Goal: Task Accomplishment & Management: Manage account settings

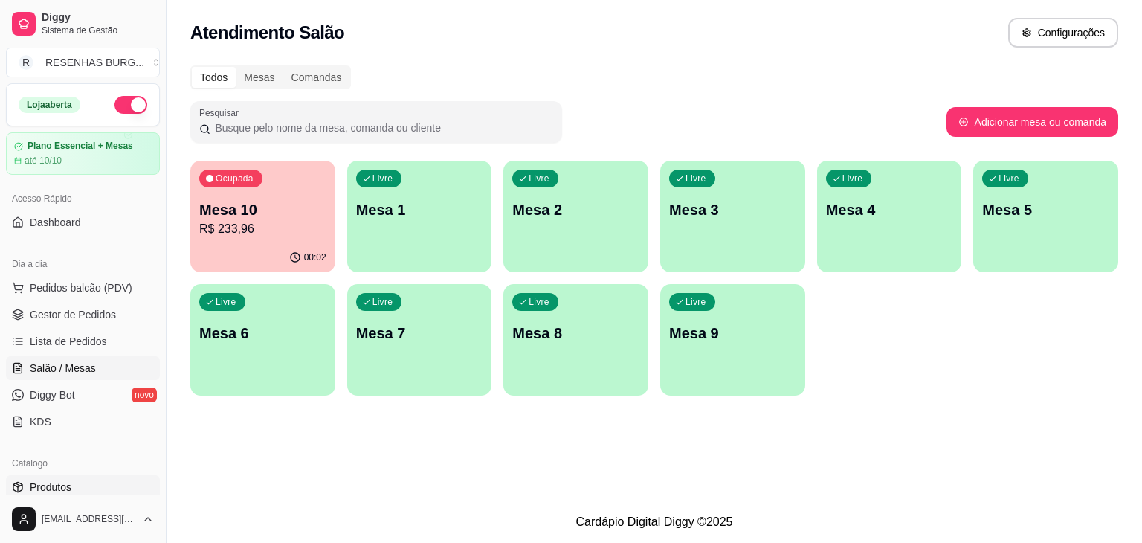
click at [88, 483] on link "Produtos" at bounding box center [83, 487] width 154 height 24
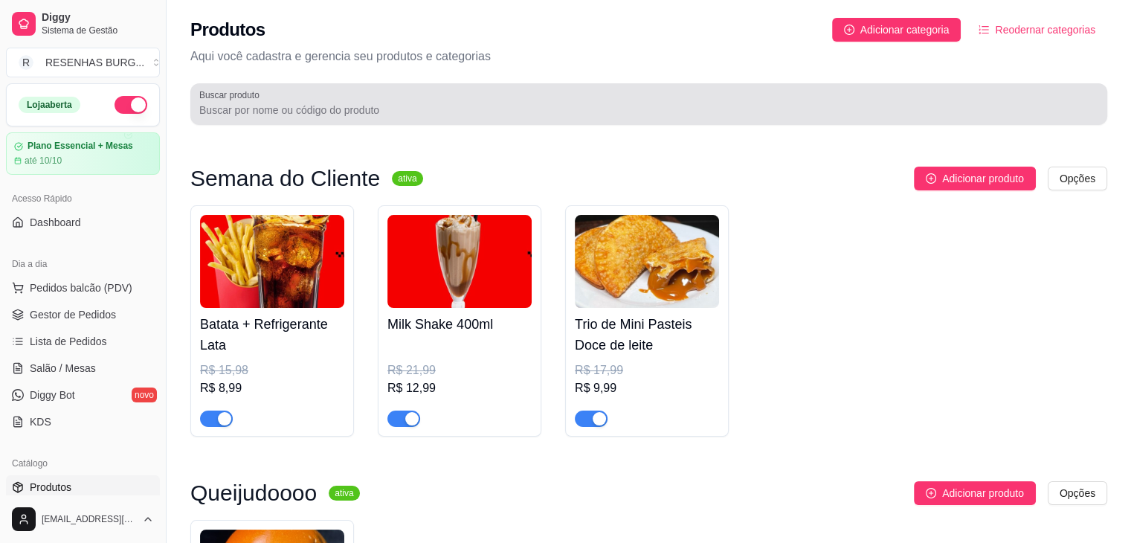
click at [385, 112] on input "Buscar produto" at bounding box center [648, 110] width 899 height 15
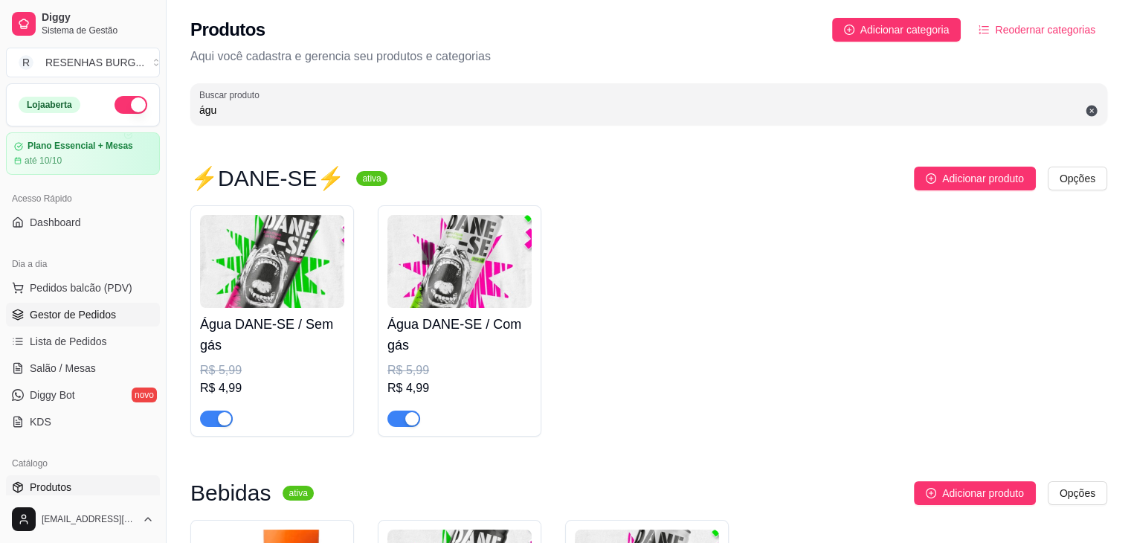
type input "águ"
click at [129, 311] on link "Gestor de Pedidos" at bounding box center [83, 315] width 154 height 24
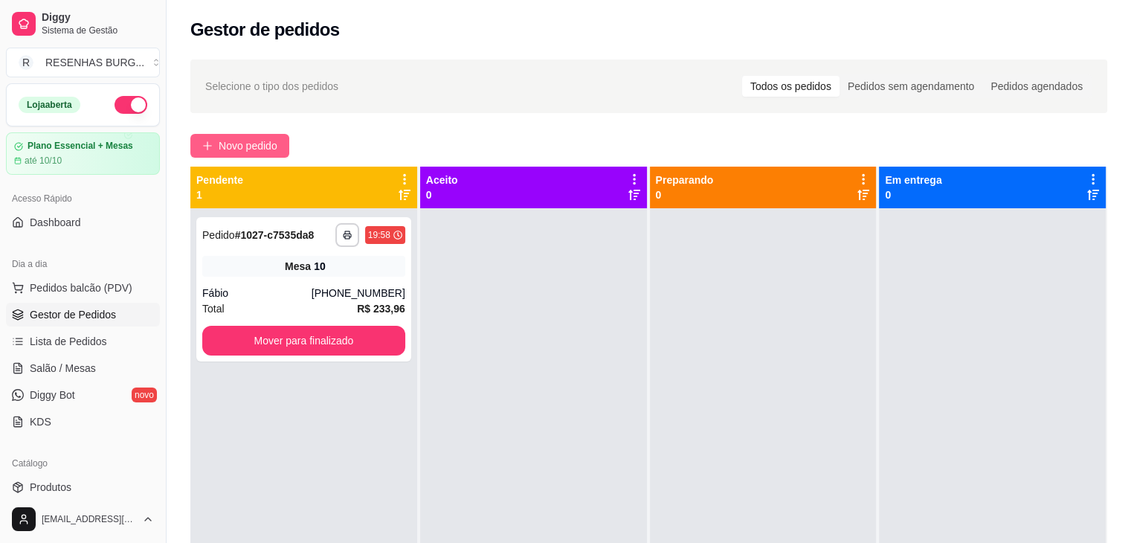
click at [235, 148] on span "Novo pedido" at bounding box center [248, 146] width 59 height 16
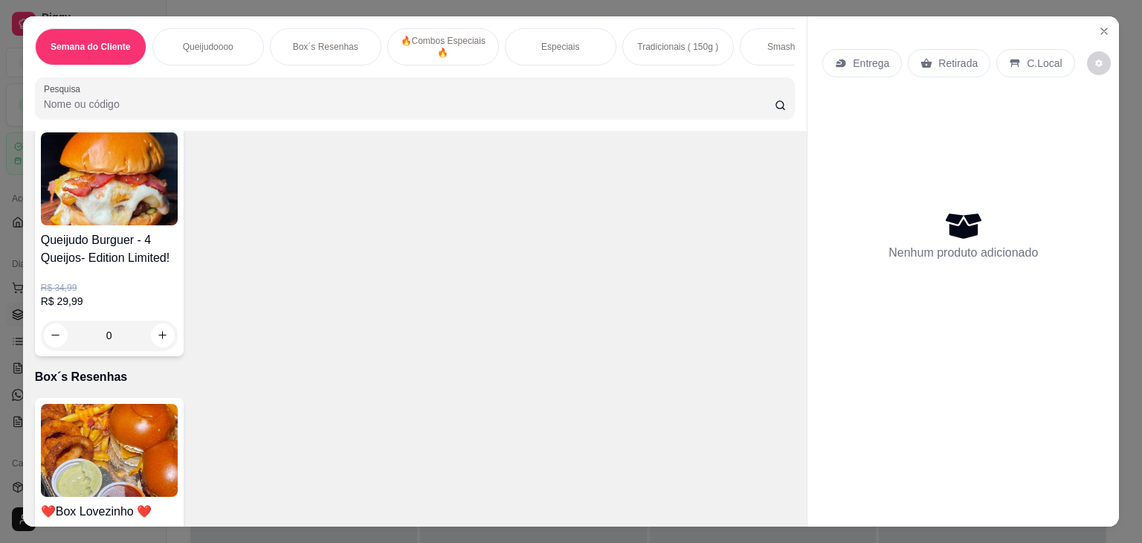
scroll to position [372, 0]
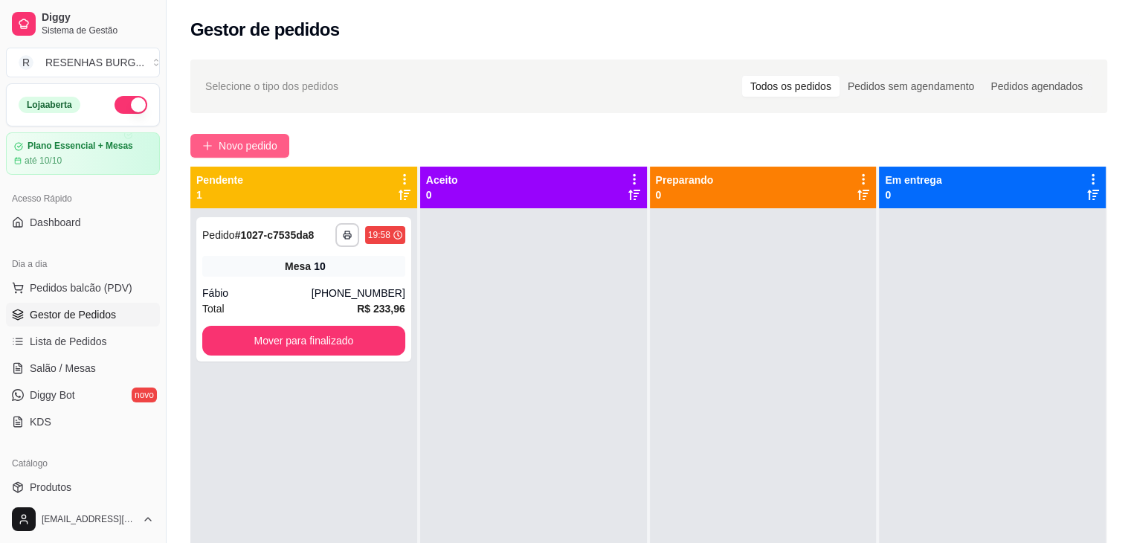
click at [227, 150] on span "Novo pedido" at bounding box center [248, 146] width 59 height 16
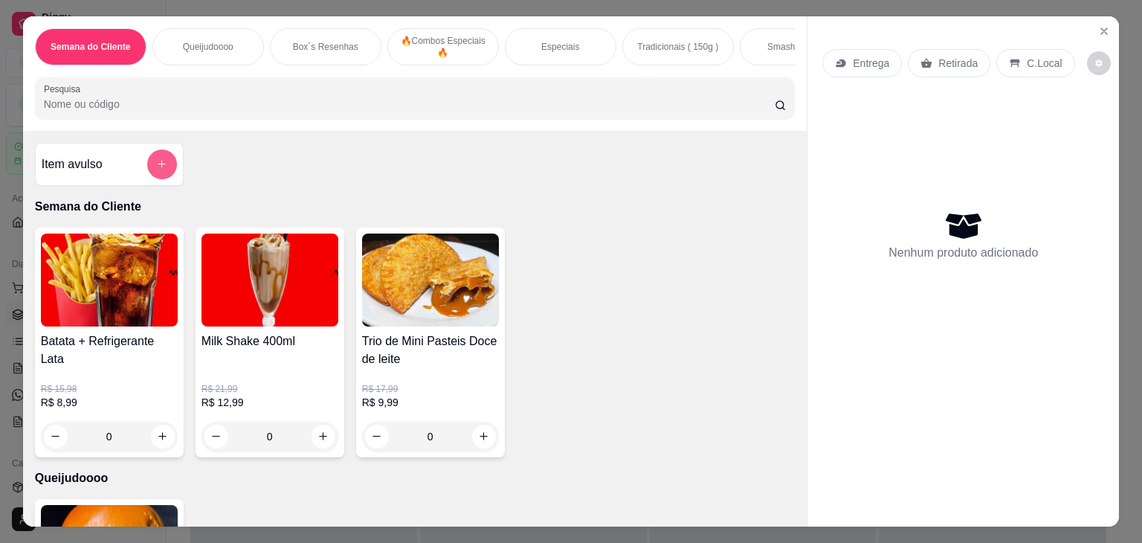
click at [149, 162] on button "add-separate-item" at bounding box center [162, 164] width 30 height 30
click at [156, 165] on icon "add-separate-item" at bounding box center [161, 163] width 11 height 11
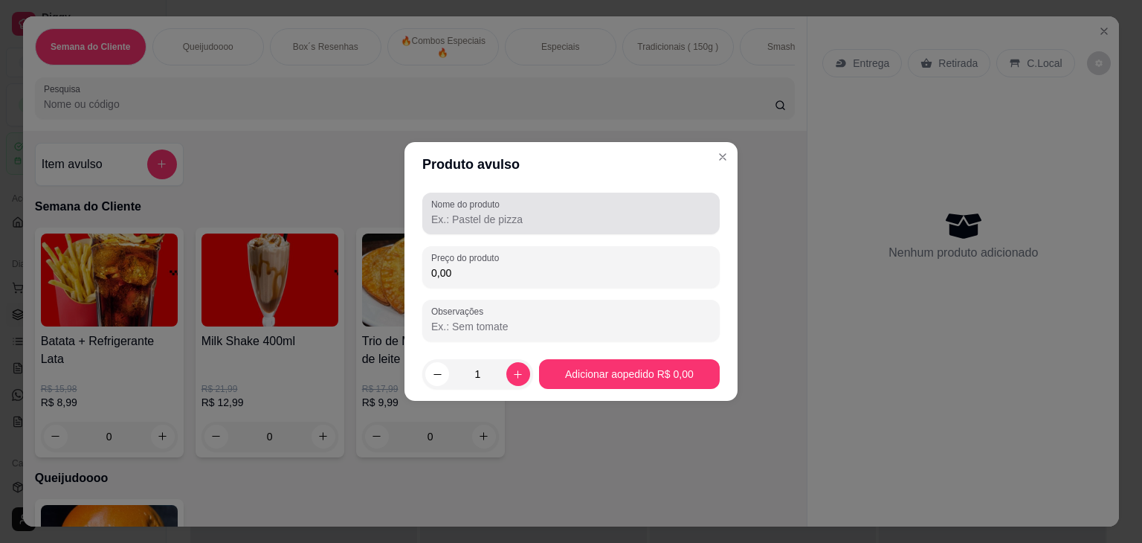
click at [482, 203] on label "Nome do produto" at bounding box center [468, 204] width 74 height 13
click at [482, 212] on input "Nome do produto" at bounding box center [571, 219] width 280 height 15
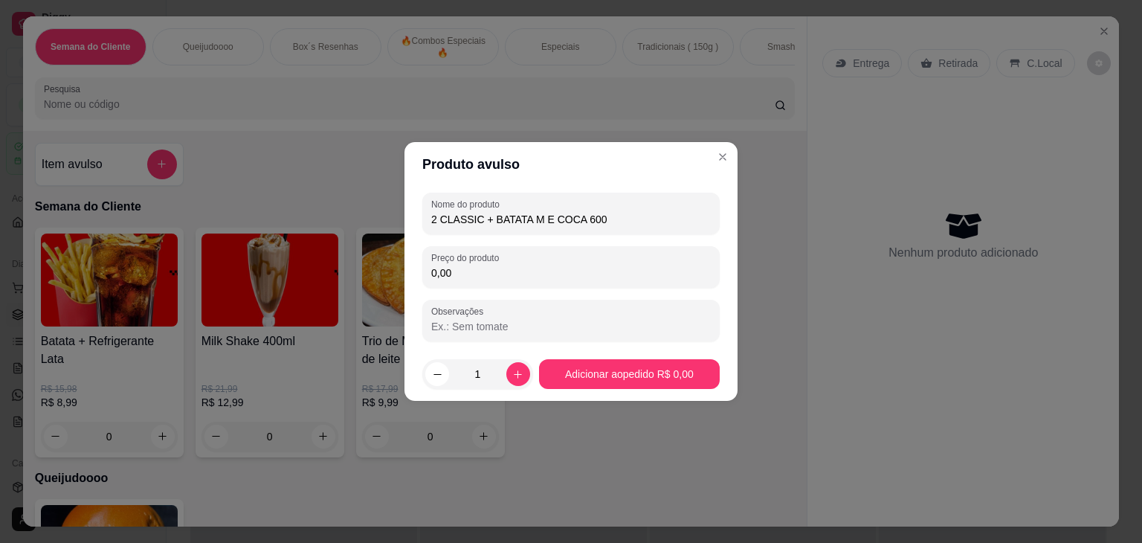
type input "2 CLASSIC + BATATA M E COCA 600"
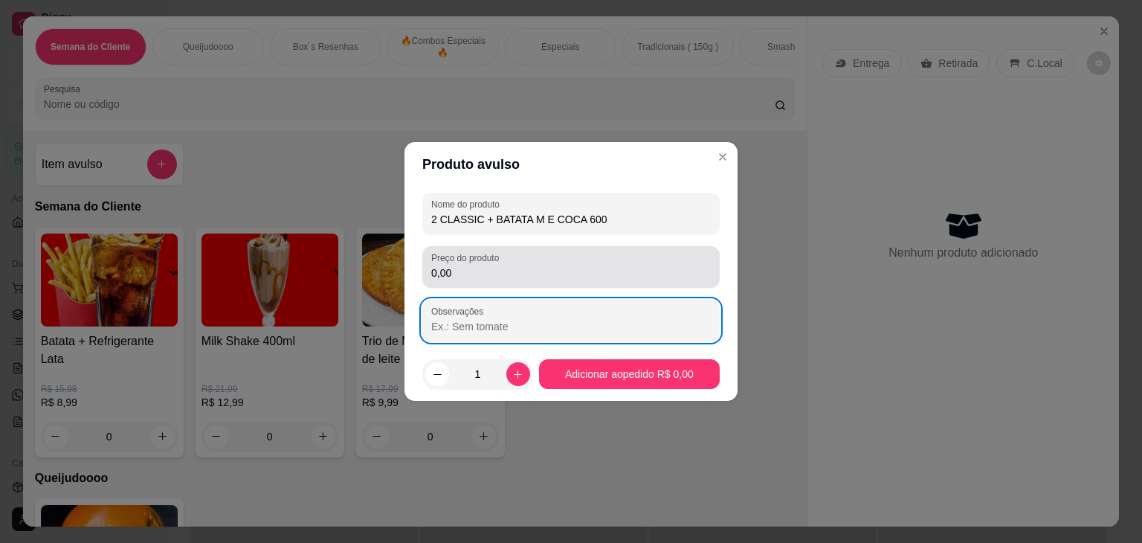
click at [472, 276] on input "0,00" at bounding box center [571, 272] width 280 height 15
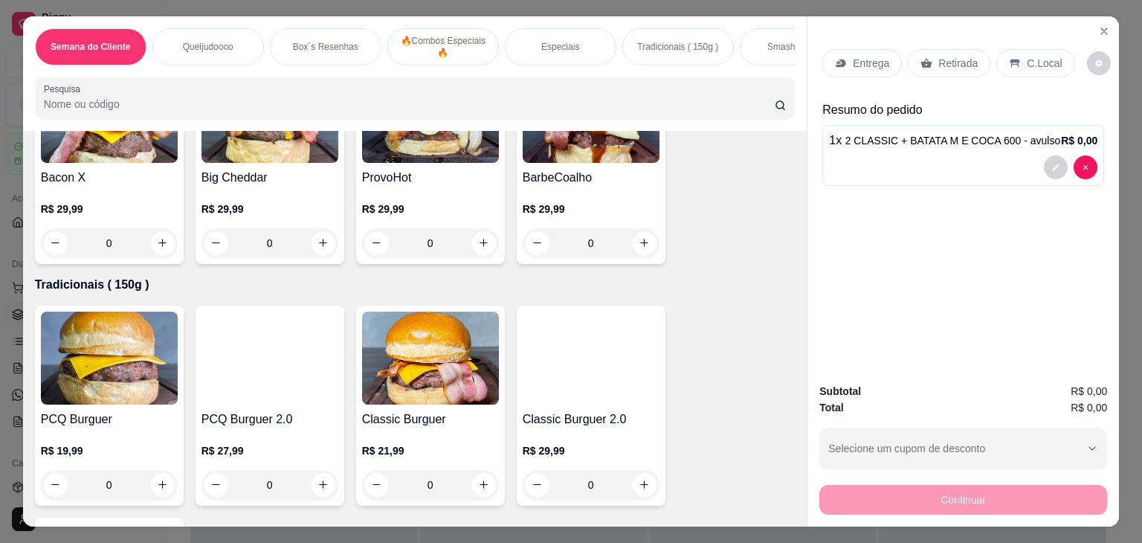
scroll to position [1710, 0]
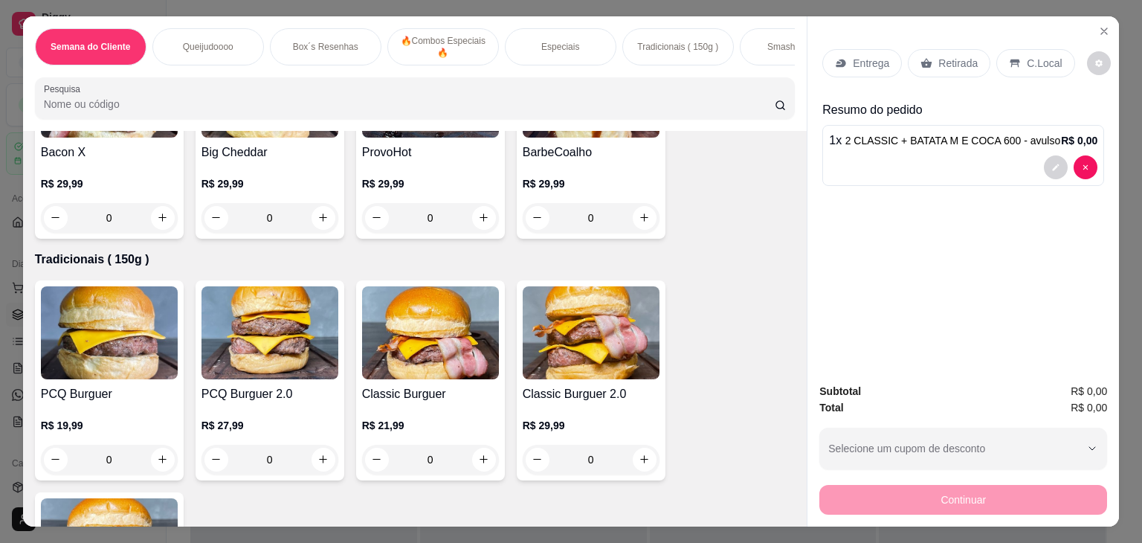
click at [472, 460] on div "0" at bounding box center [430, 460] width 137 height 30
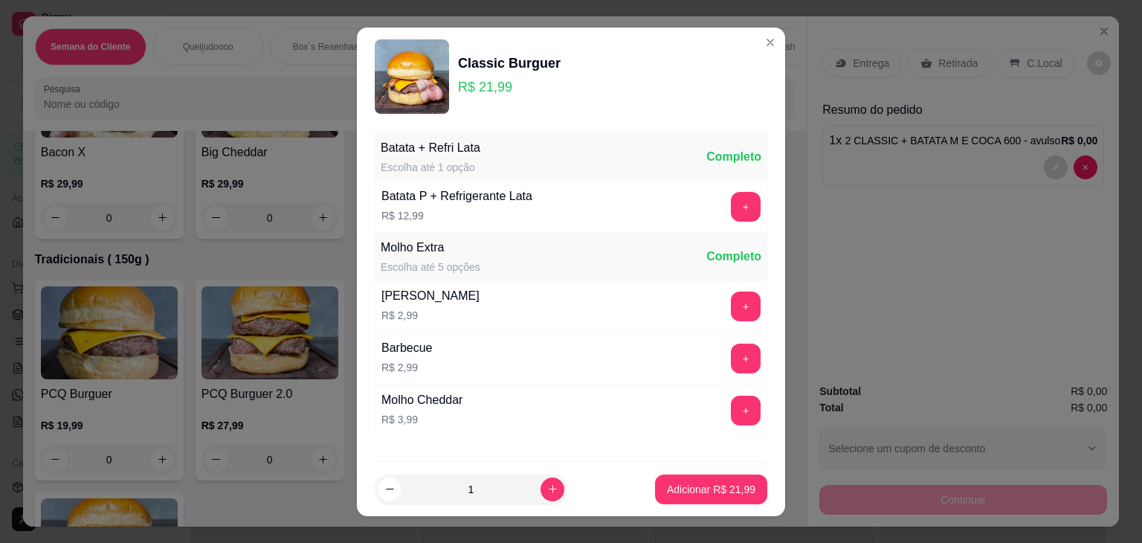
click at [687, 488] on p "Adicionar R$ 21,99" at bounding box center [711, 489] width 88 height 15
type input "1"
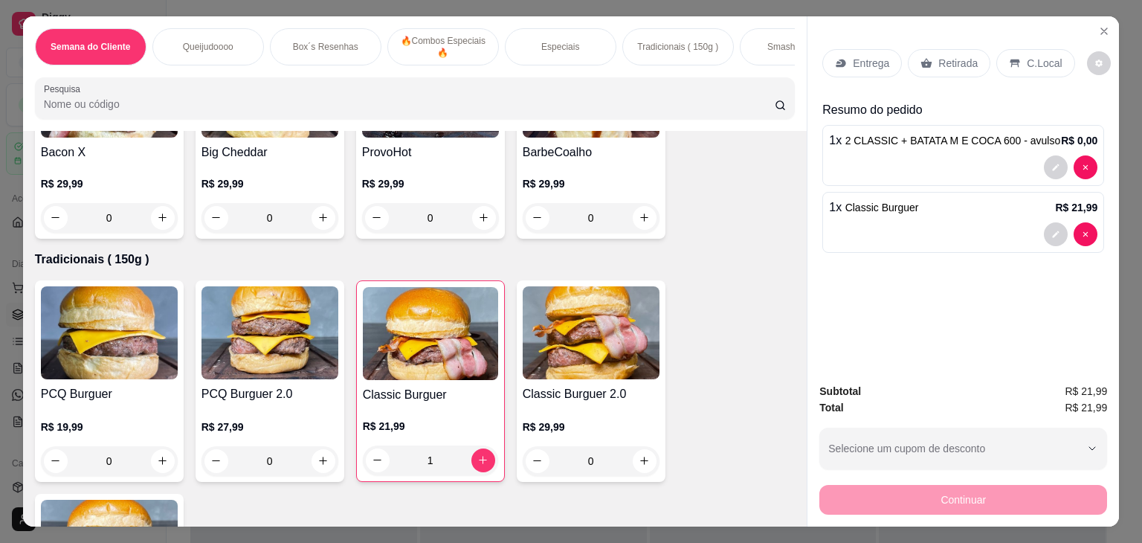
click at [943, 56] on p "Retirada" at bounding box center [957, 63] width 39 height 15
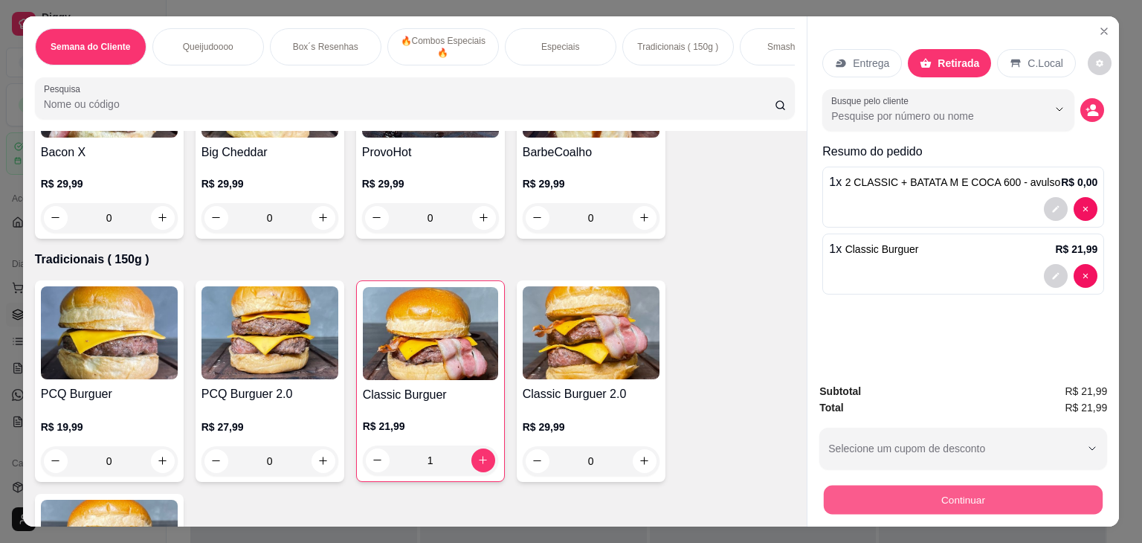
click at [916, 491] on button "Continuar" at bounding box center [963, 499] width 279 height 29
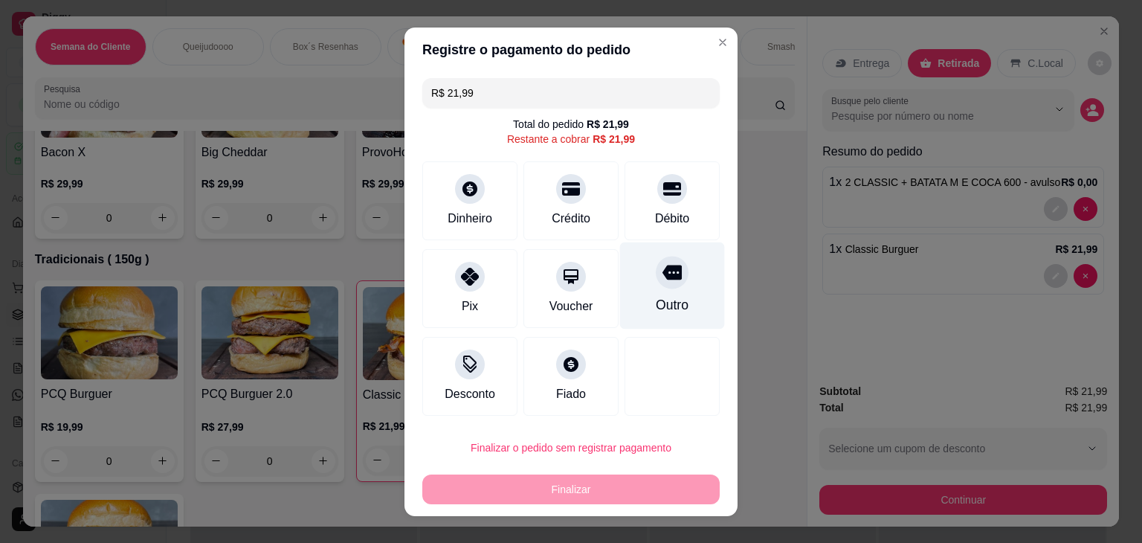
click at [662, 278] on icon at bounding box center [671, 271] width 19 height 19
type input "R$ 0,00"
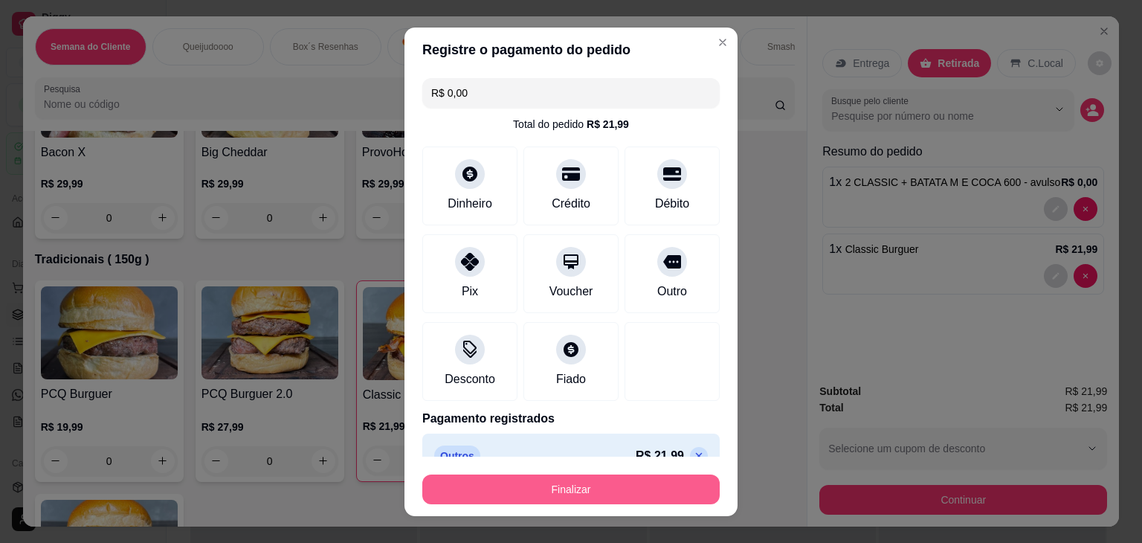
click at [625, 486] on button "Finalizar" at bounding box center [570, 489] width 297 height 30
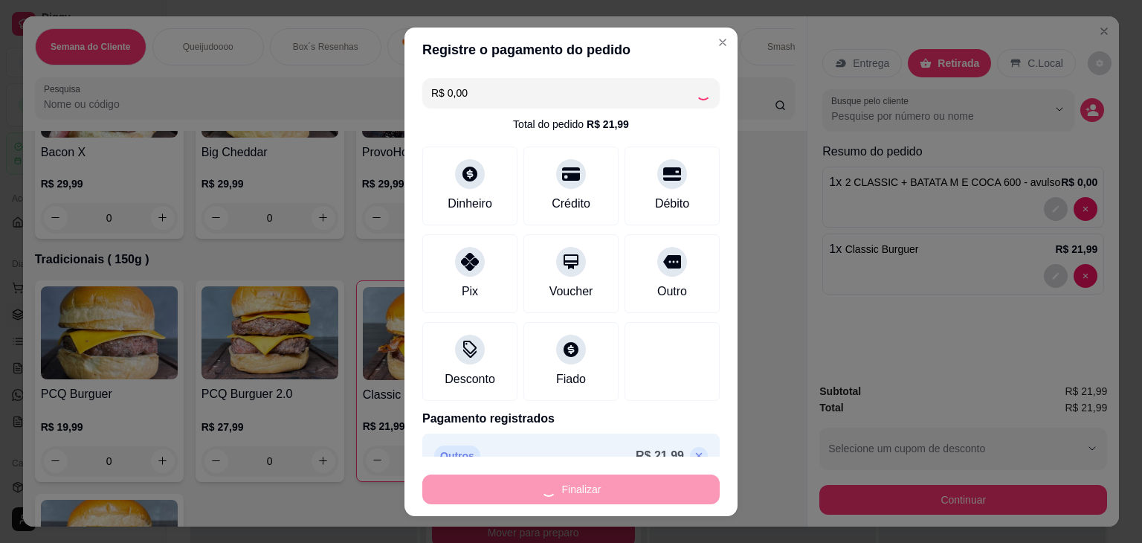
type input "0"
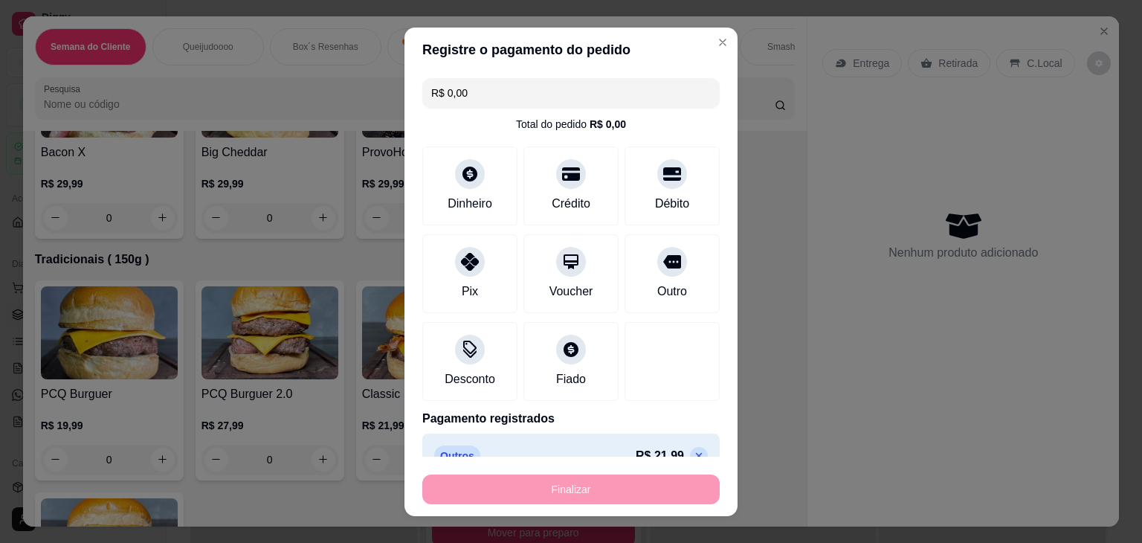
type input "-R$ 21,99"
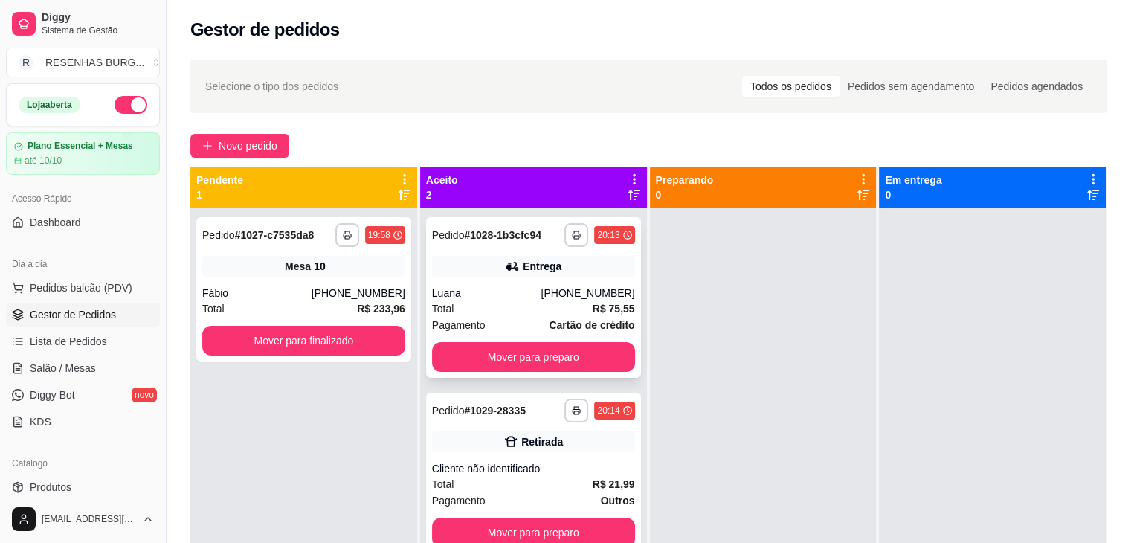
click at [503, 288] on div "Luana" at bounding box center [486, 292] width 109 height 15
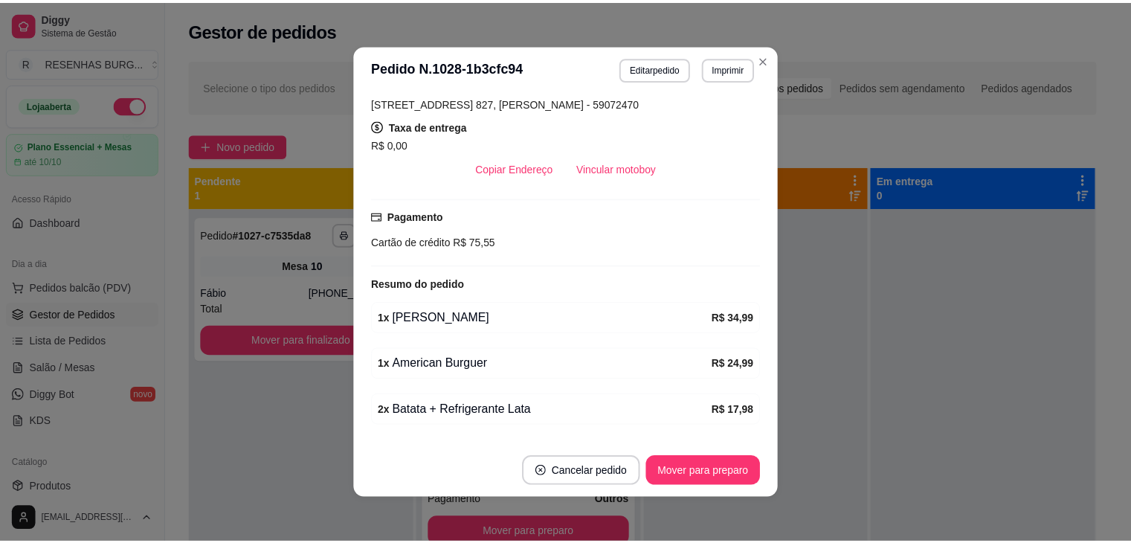
scroll to position [432, 0]
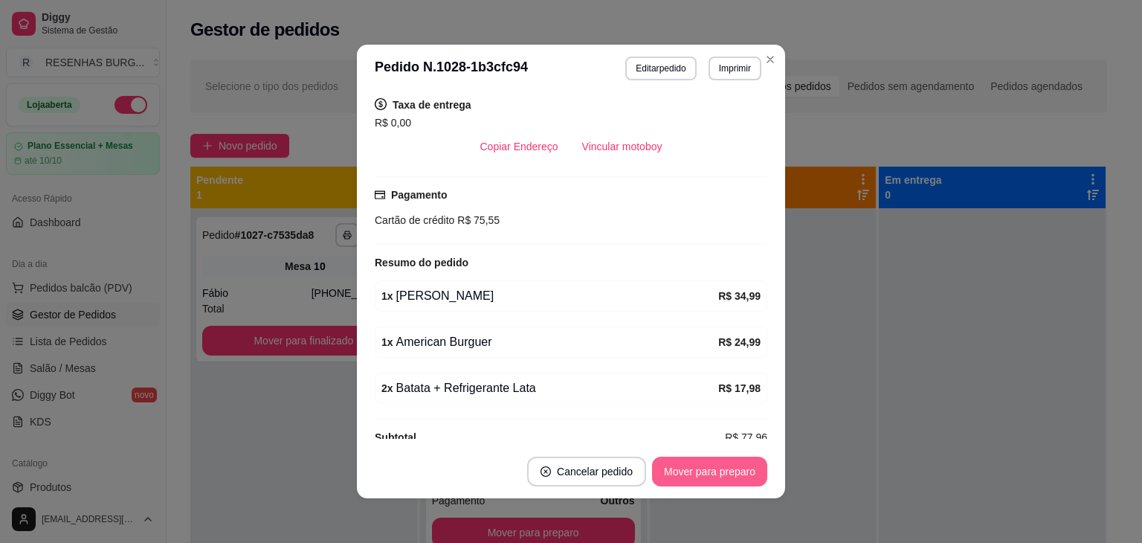
click at [711, 467] on button "Mover para preparo" at bounding box center [709, 471] width 115 height 30
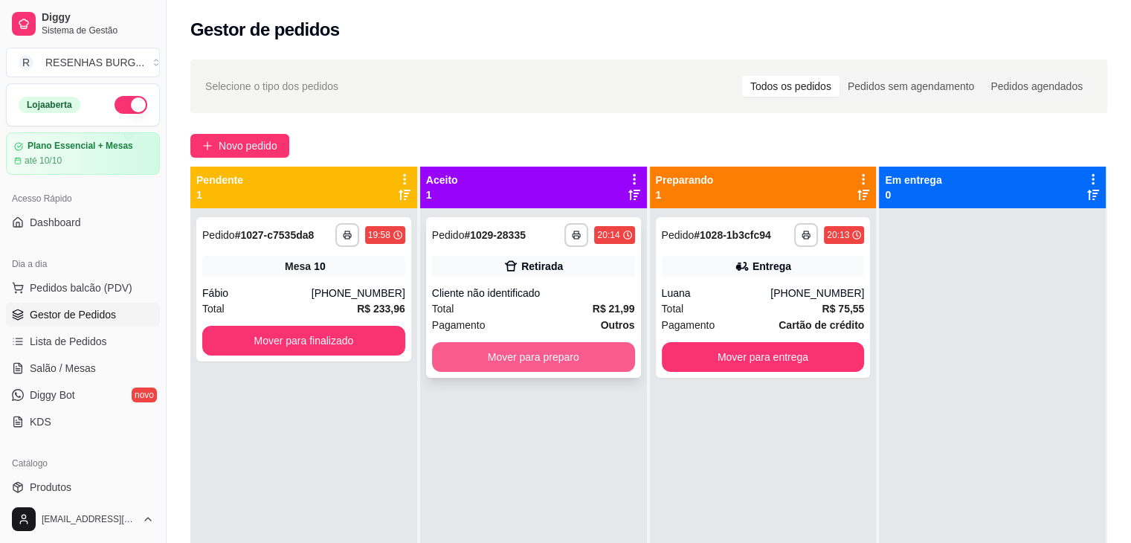
click at [555, 358] on button "Mover para preparo" at bounding box center [533, 357] width 203 height 30
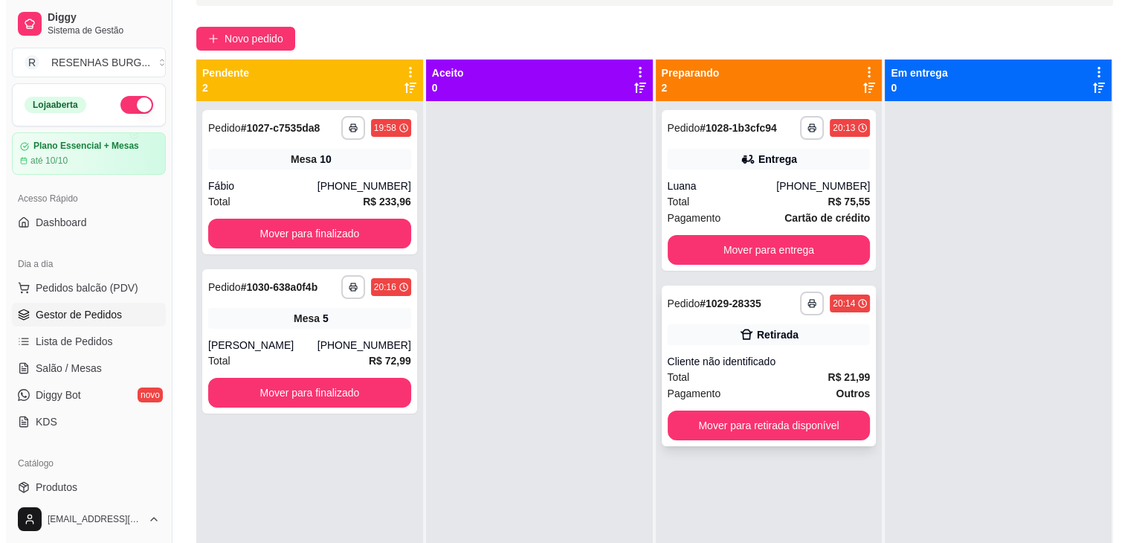
scroll to position [0, 0]
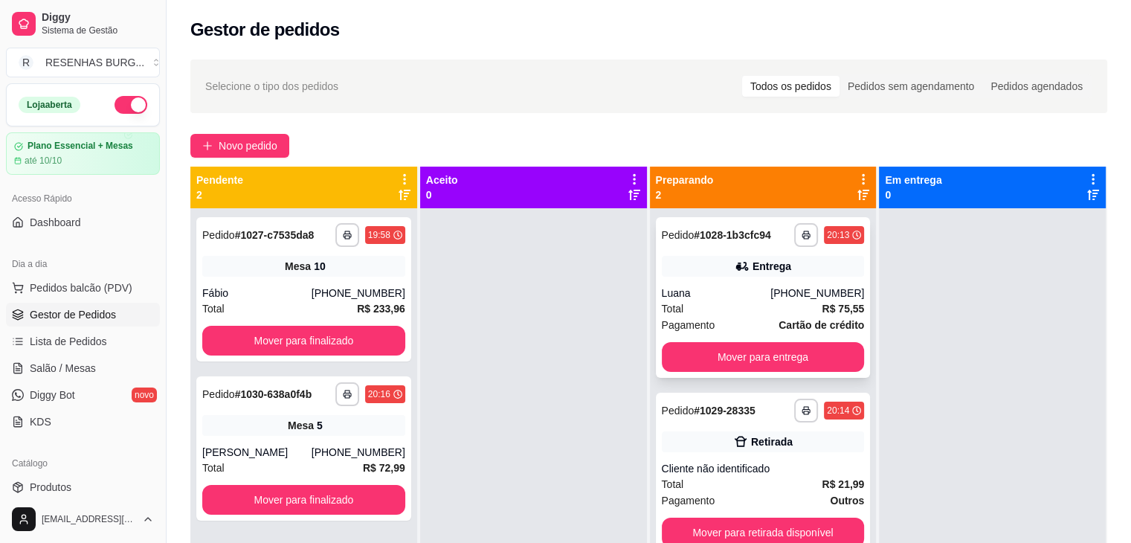
click at [723, 275] on div "Entrega" at bounding box center [763, 266] width 203 height 21
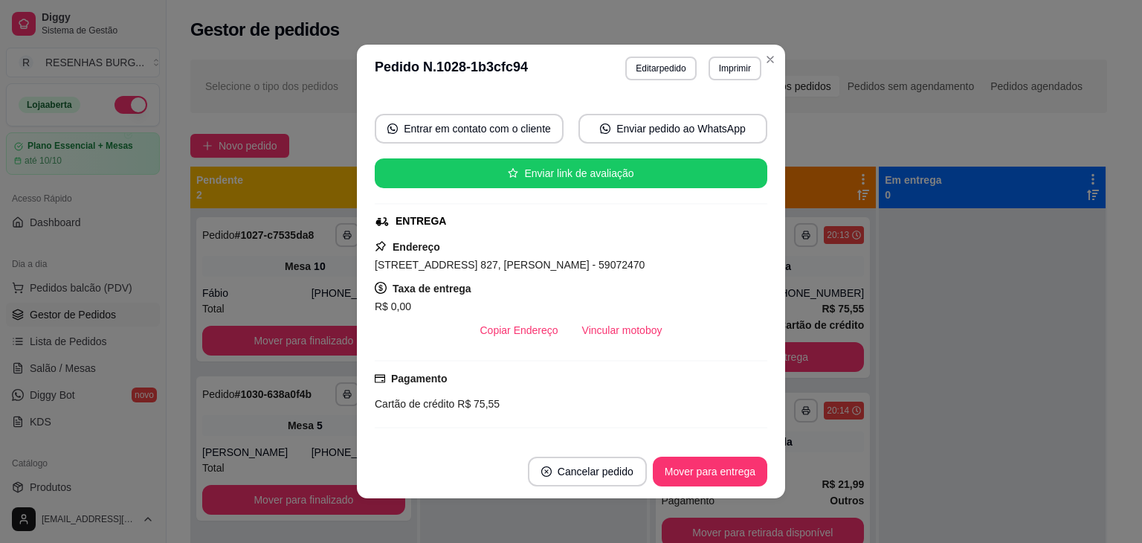
scroll to position [223, 0]
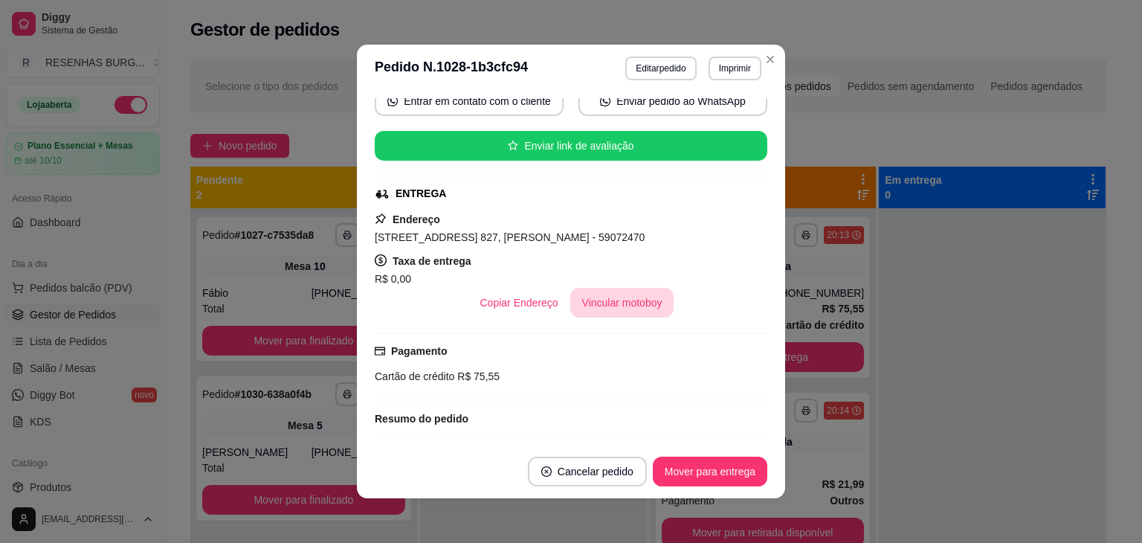
click at [617, 298] on button "Vincular motoboy" at bounding box center [622, 303] width 104 height 30
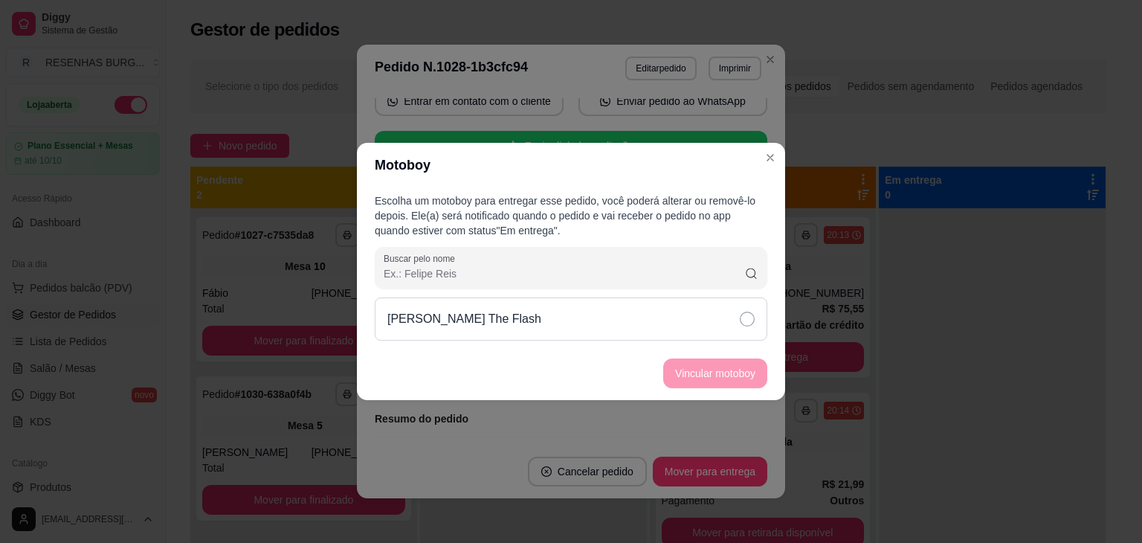
click at [746, 320] on icon at bounding box center [747, 318] width 15 height 15
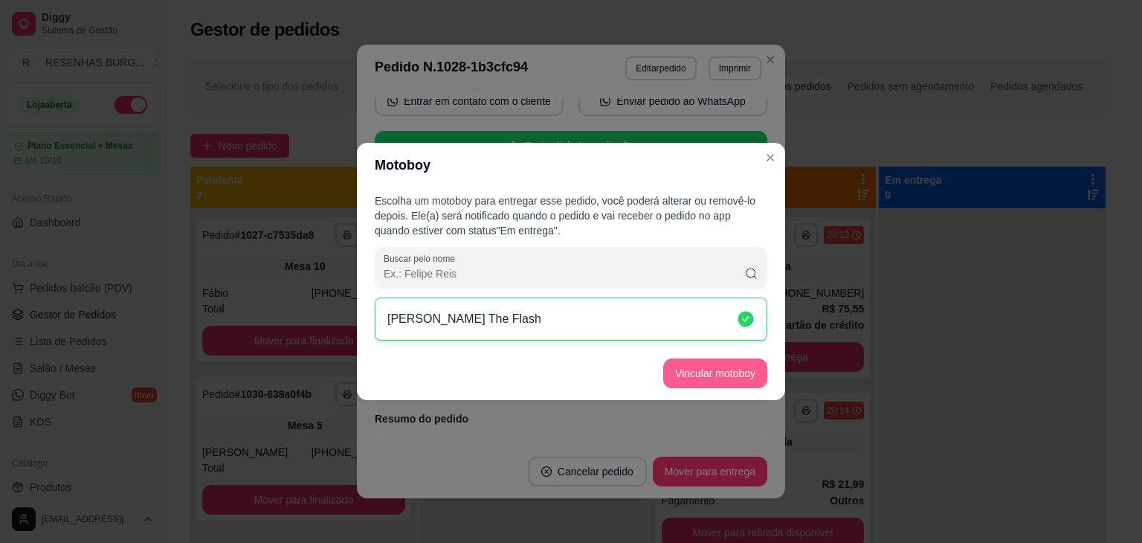
click at [731, 372] on button "Vincular motoboy" at bounding box center [715, 373] width 104 height 30
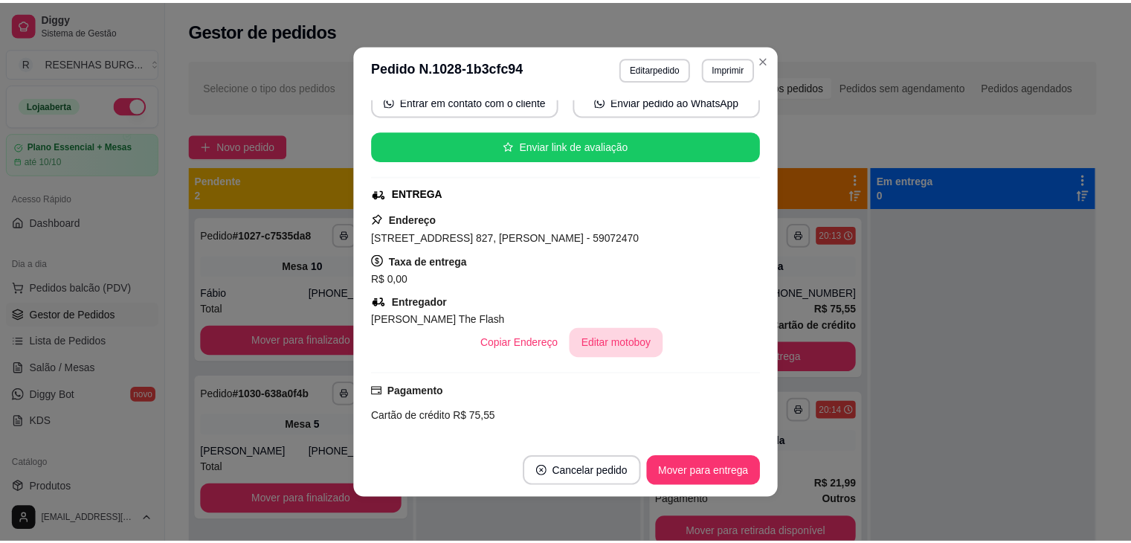
scroll to position [150, 0]
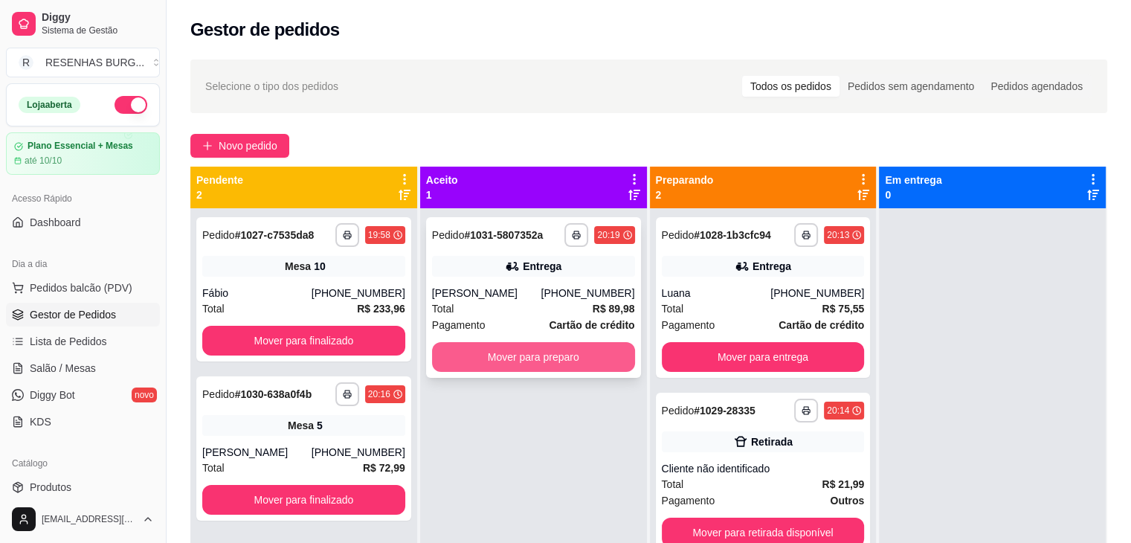
click at [547, 373] on div "**********" at bounding box center [533, 297] width 215 height 161
click at [519, 352] on button "Mover para preparo" at bounding box center [533, 357] width 203 height 30
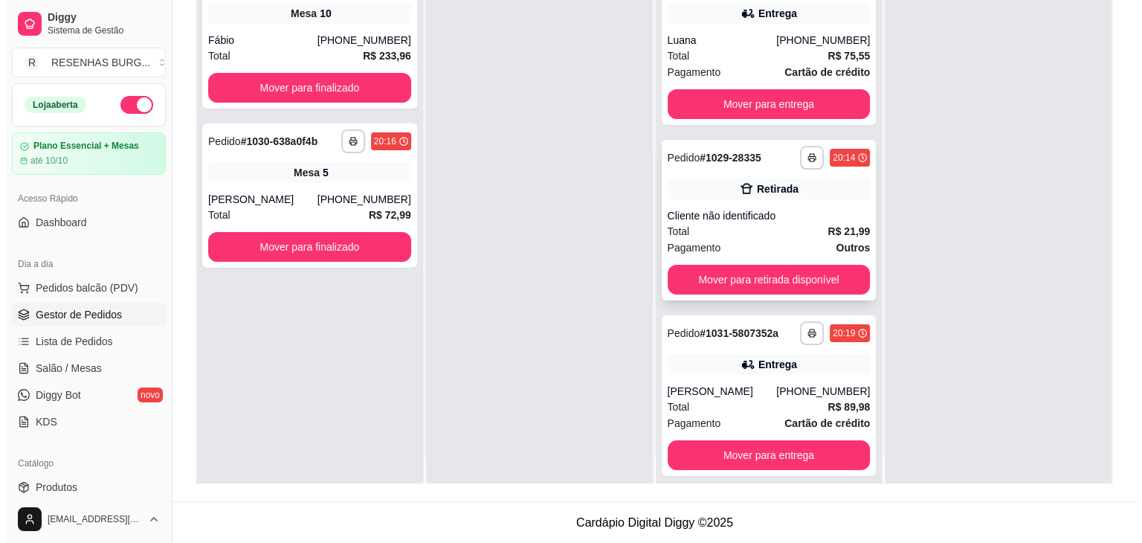
scroll to position [42, 0]
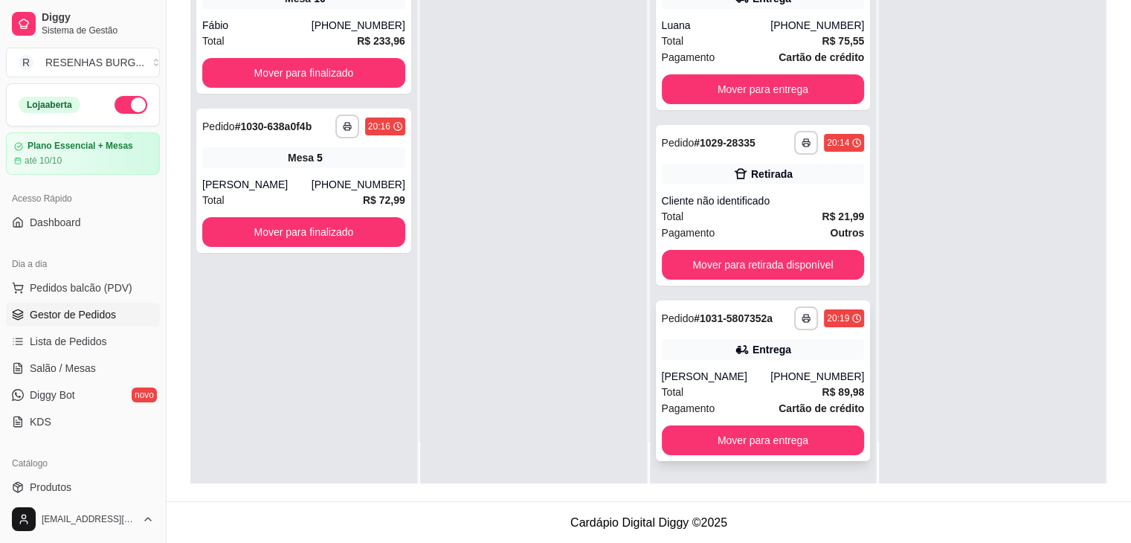
click at [684, 361] on div "**********" at bounding box center [763, 380] width 215 height 161
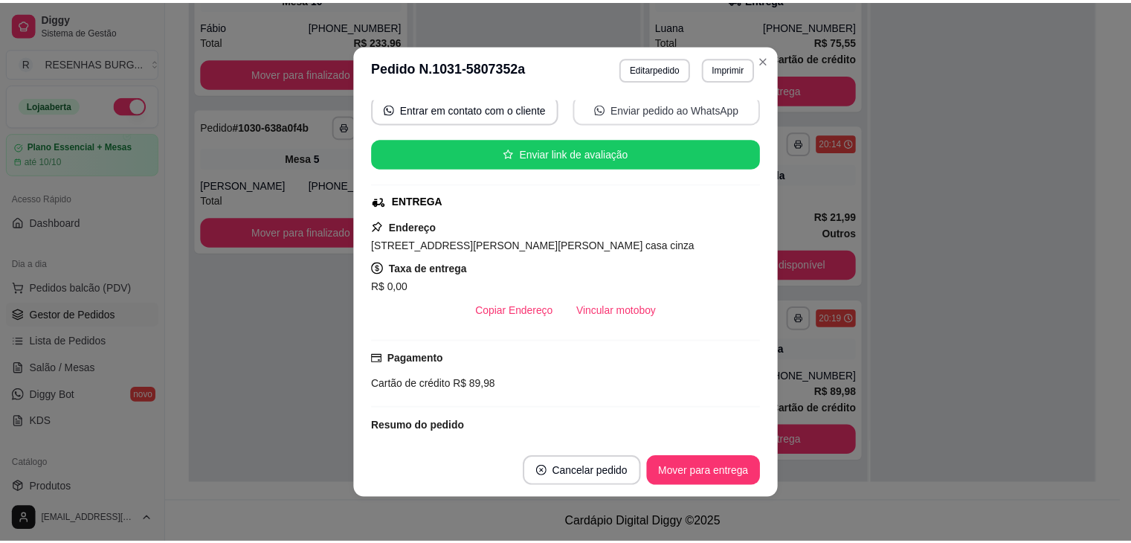
scroll to position [223, 0]
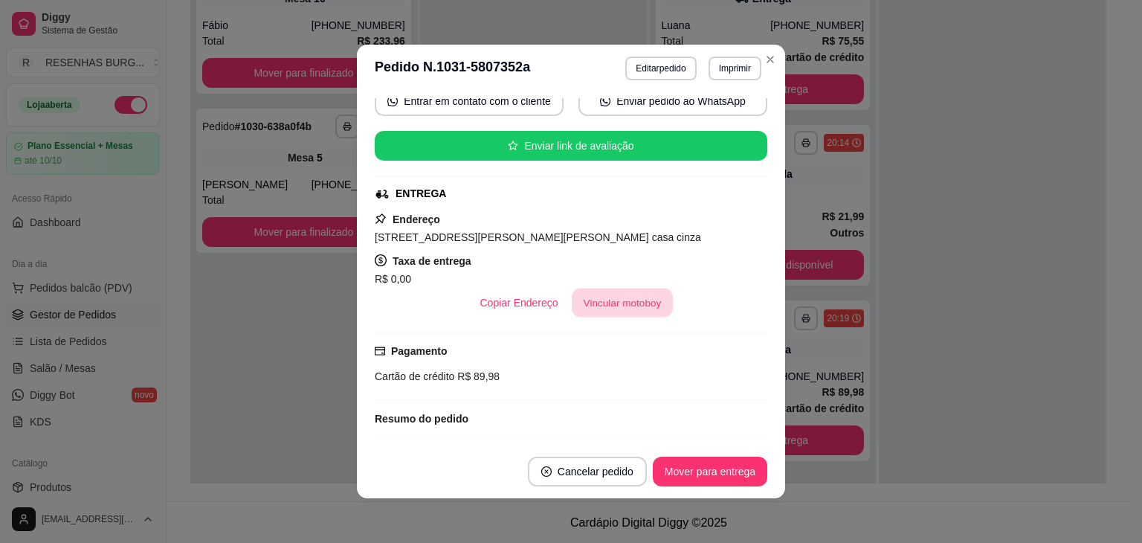
click at [613, 306] on button "Vincular motoboy" at bounding box center [622, 302] width 101 height 29
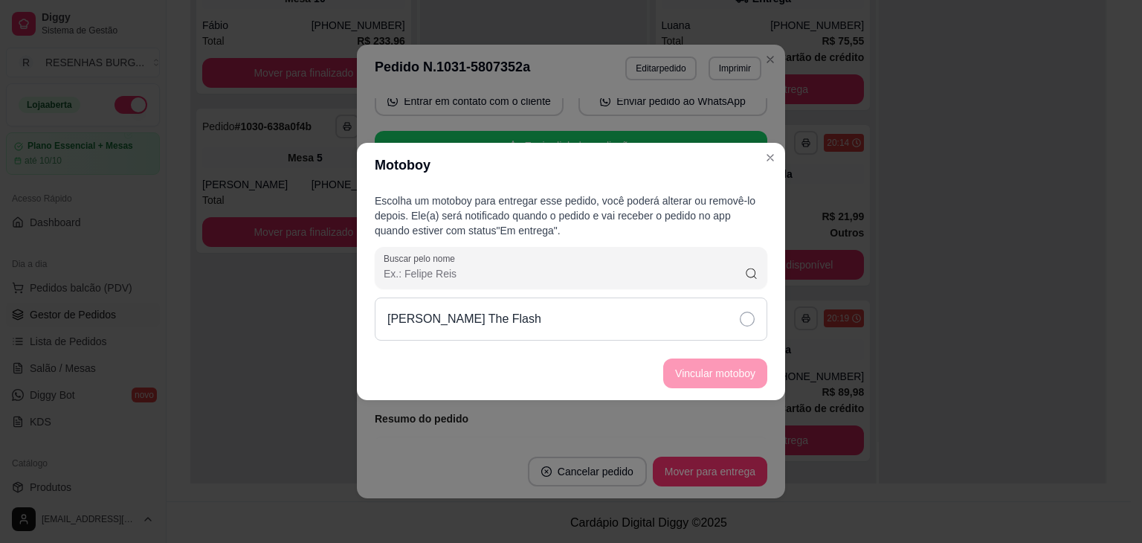
click at [711, 313] on div "[PERSON_NAME] The Flash" at bounding box center [571, 318] width 393 height 43
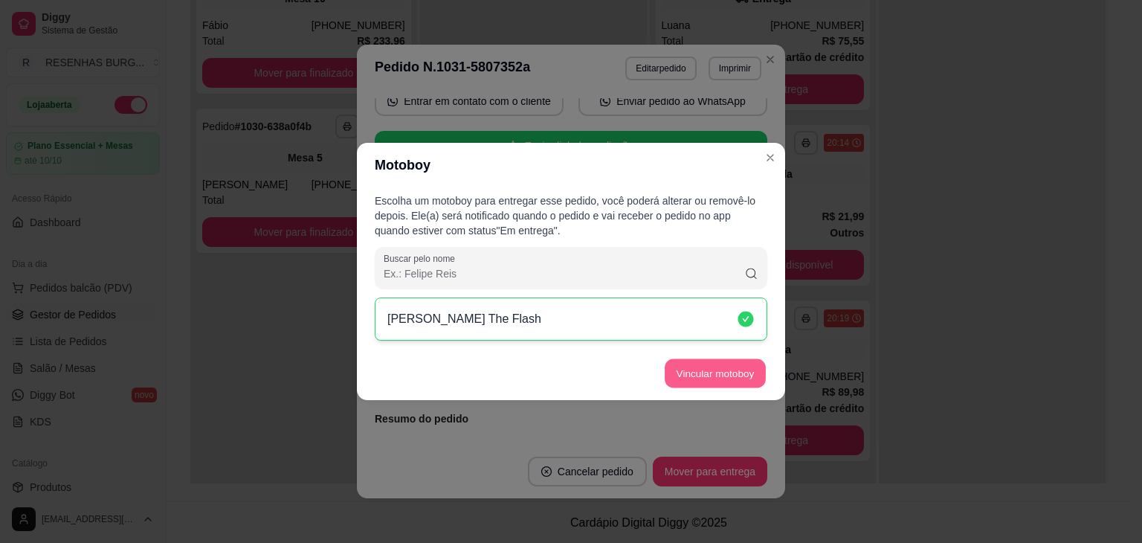
click at [729, 366] on button "Vincular motoboy" at bounding box center [715, 373] width 101 height 29
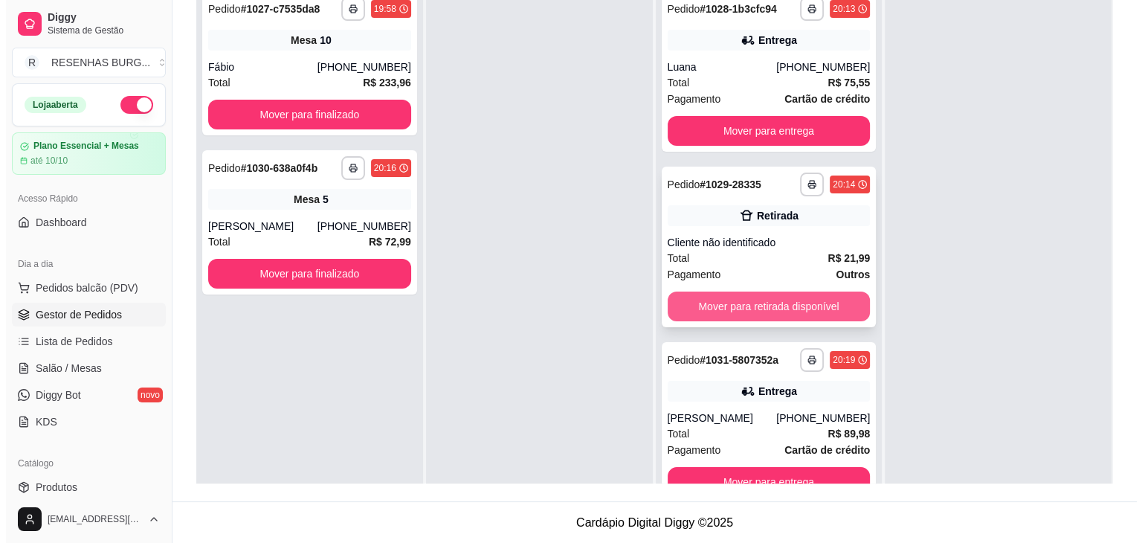
scroll to position [0, 0]
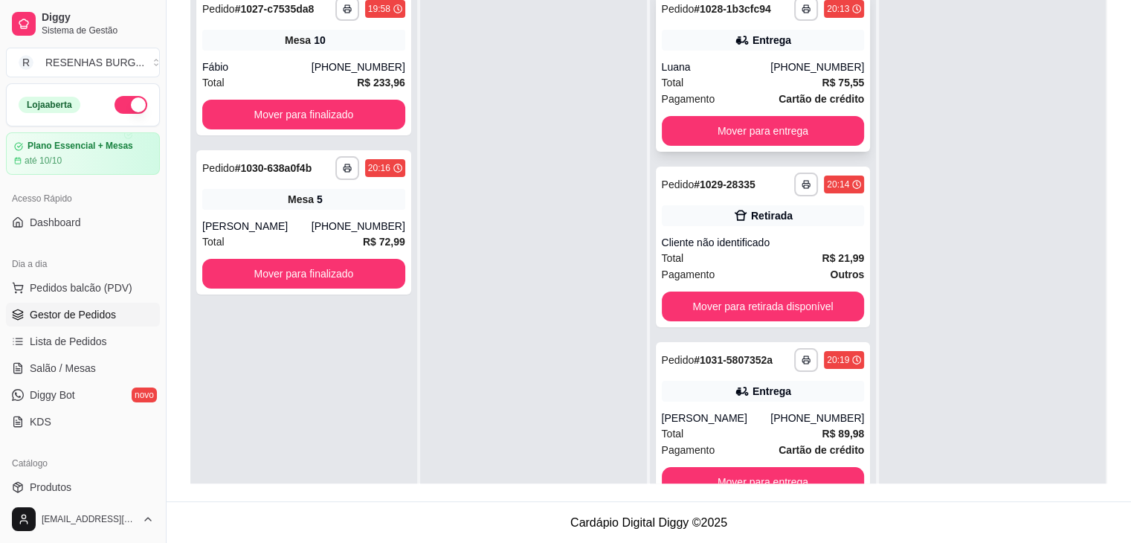
click at [746, 72] on div "Luana" at bounding box center [716, 66] width 109 height 15
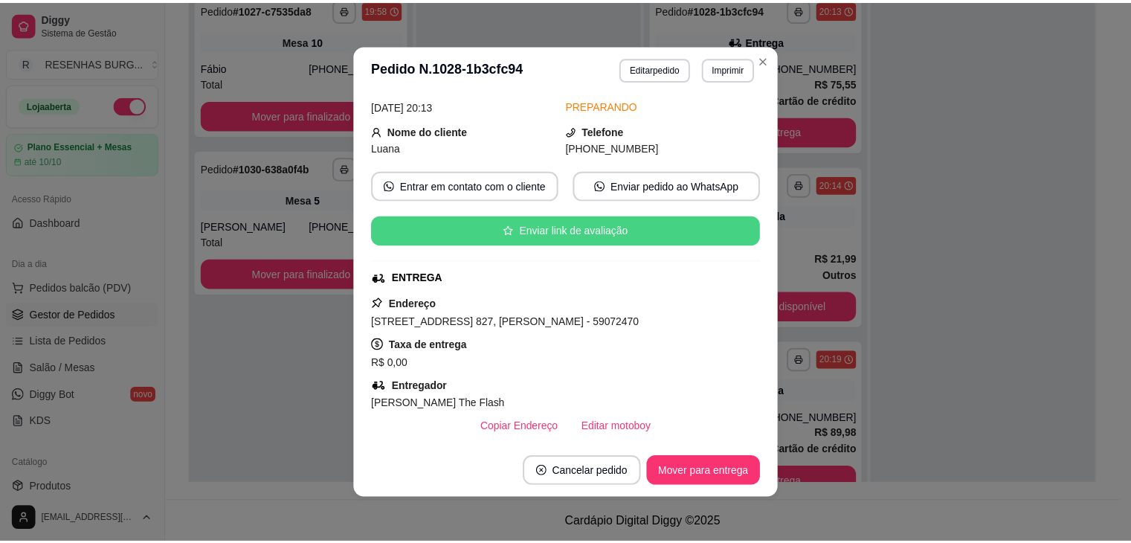
scroll to position [149, 0]
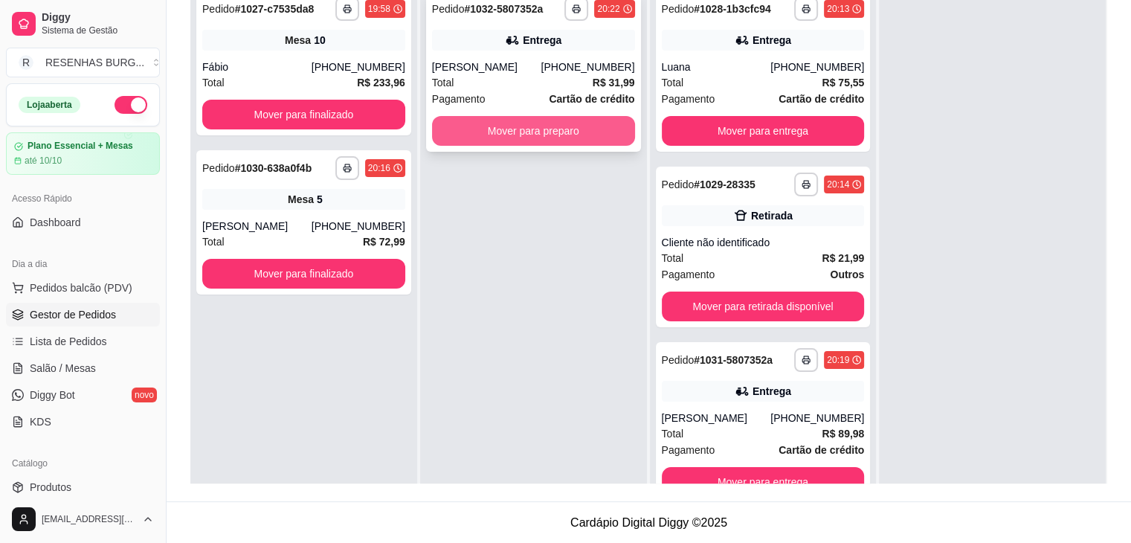
click at [495, 128] on button "Mover para preparo" at bounding box center [533, 131] width 203 height 30
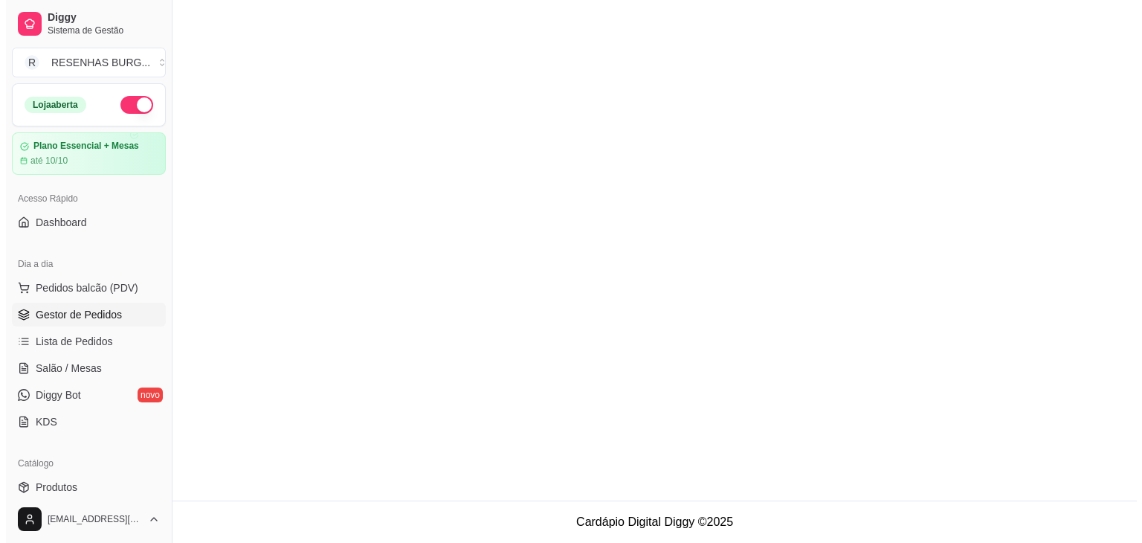
scroll to position [0, 0]
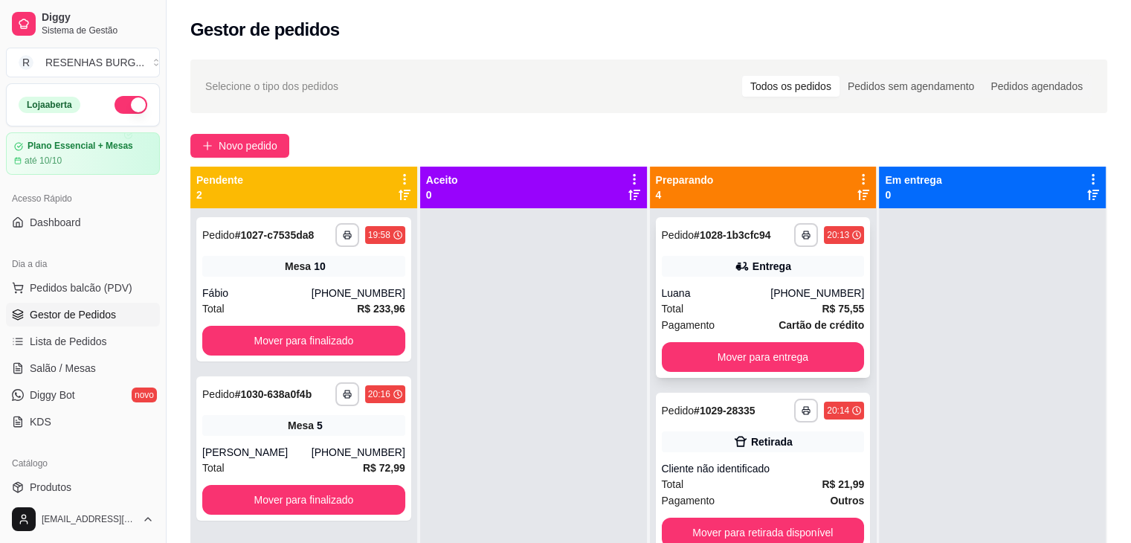
click at [743, 298] on div "Luana" at bounding box center [716, 292] width 109 height 15
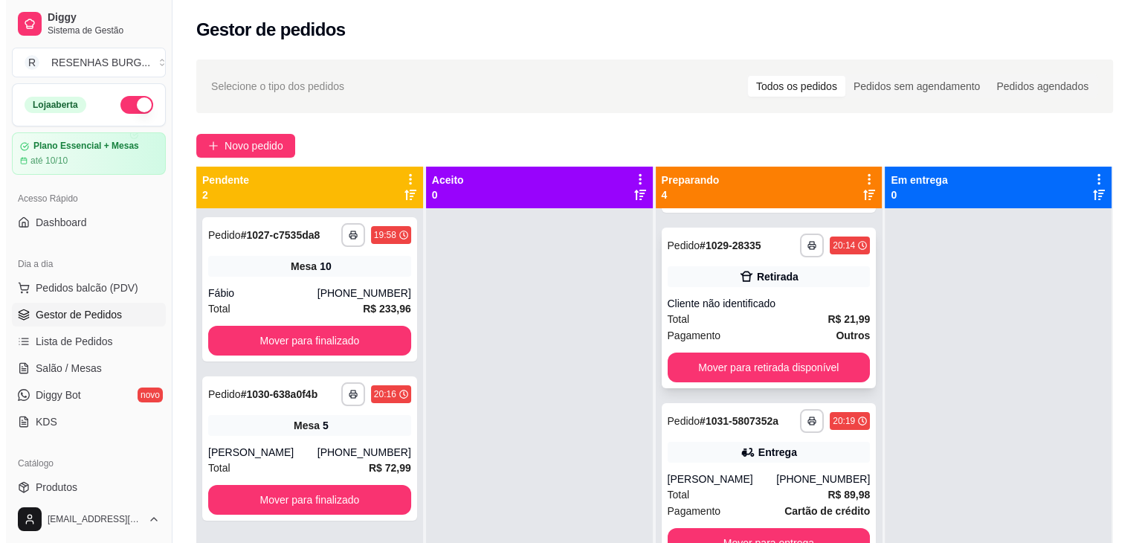
scroll to position [174, 0]
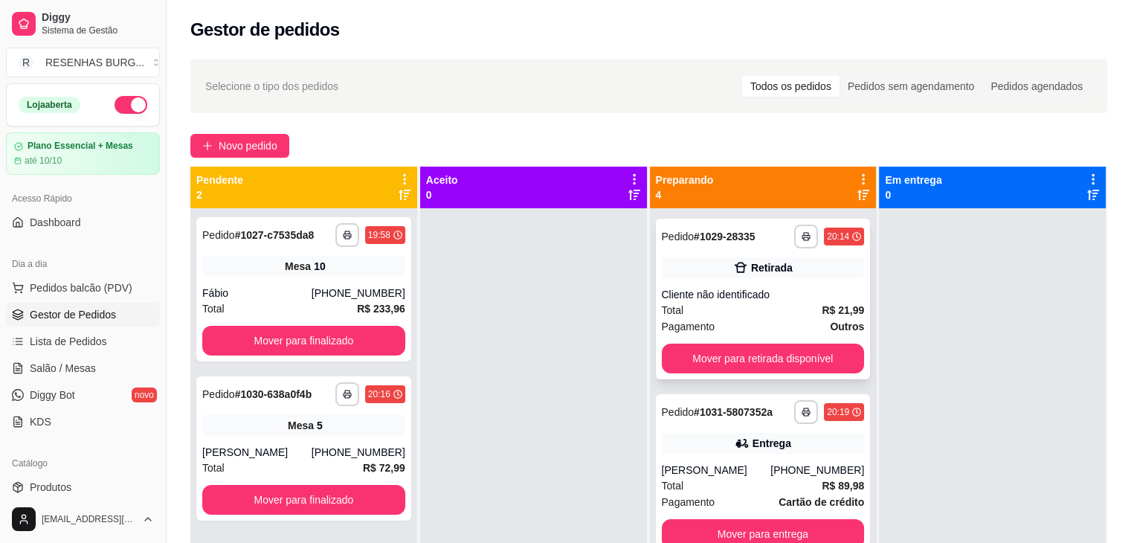
click at [737, 443] on icon at bounding box center [741, 443] width 15 height 15
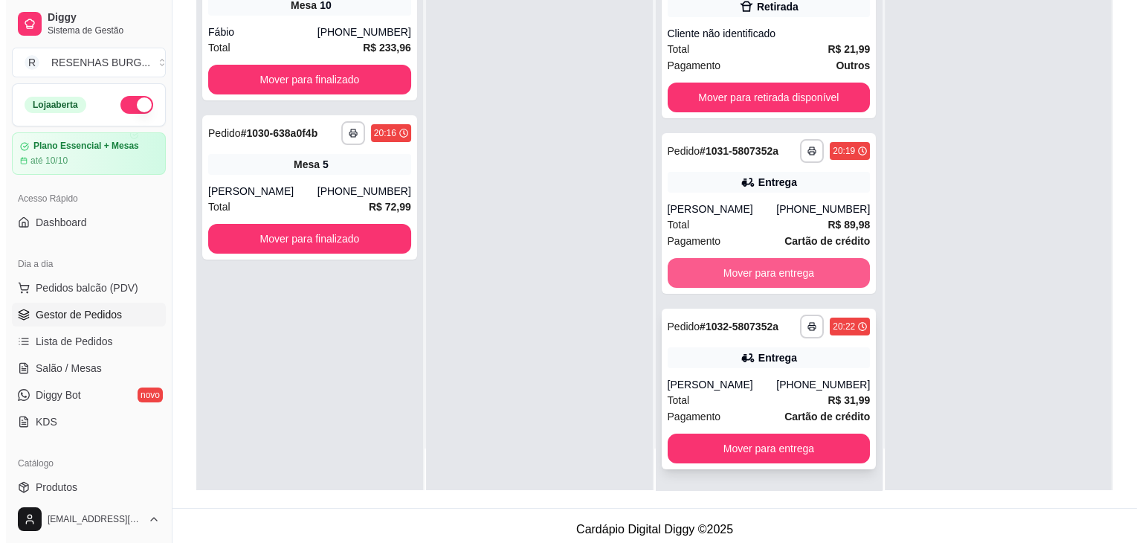
scroll to position [223, 0]
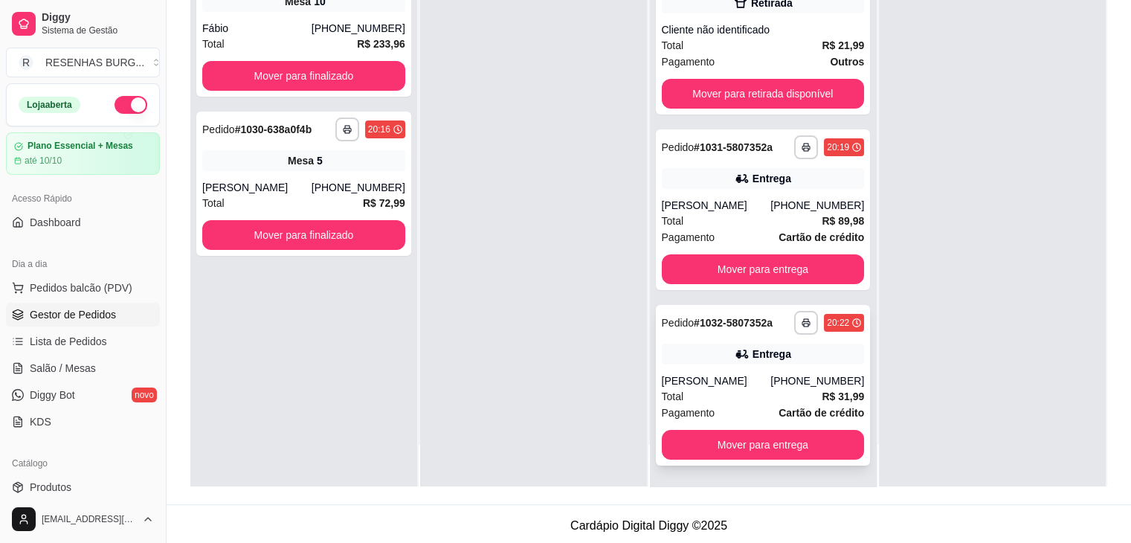
click at [705, 361] on div "Entrega" at bounding box center [763, 353] width 203 height 21
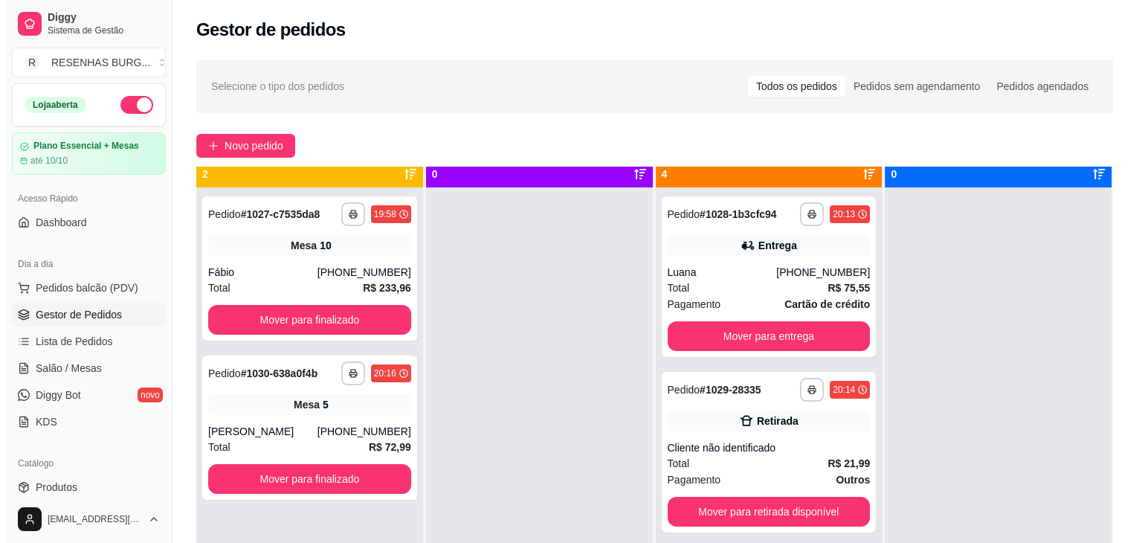
scroll to position [42, 0]
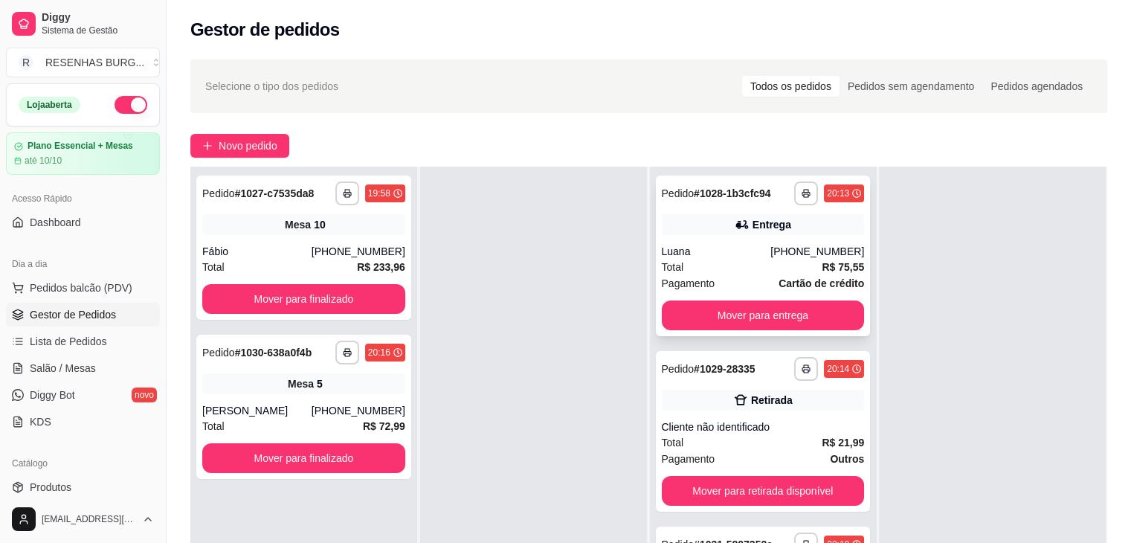
click at [754, 262] on div "Total R$ 75,55" at bounding box center [763, 267] width 203 height 16
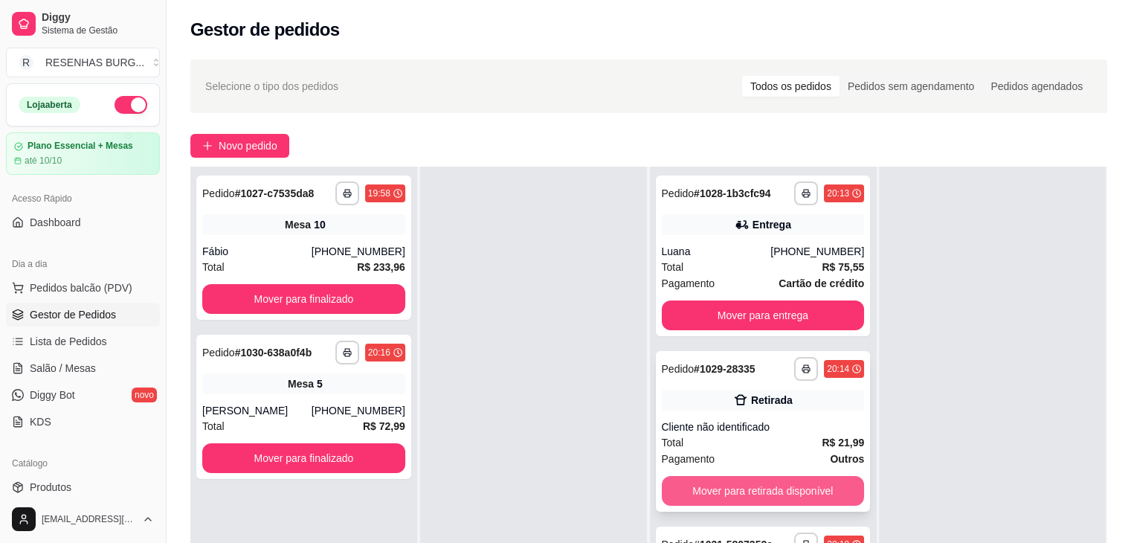
click at [732, 496] on button "Mover para retirada disponível" at bounding box center [763, 491] width 203 height 30
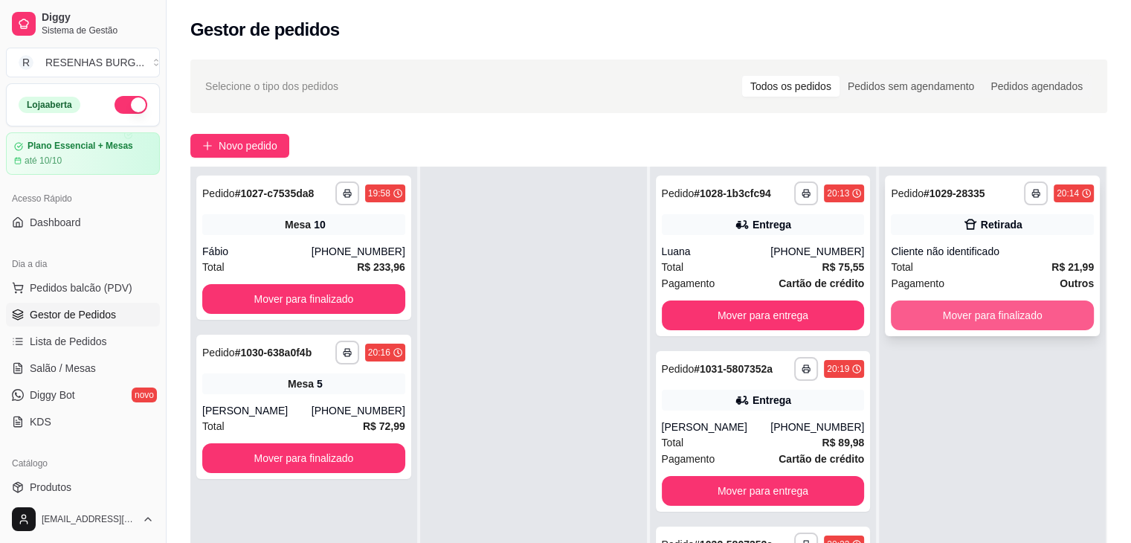
click at [1030, 304] on button "Mover para finalizado" at bounding box center [992, 315] width 203 height 30
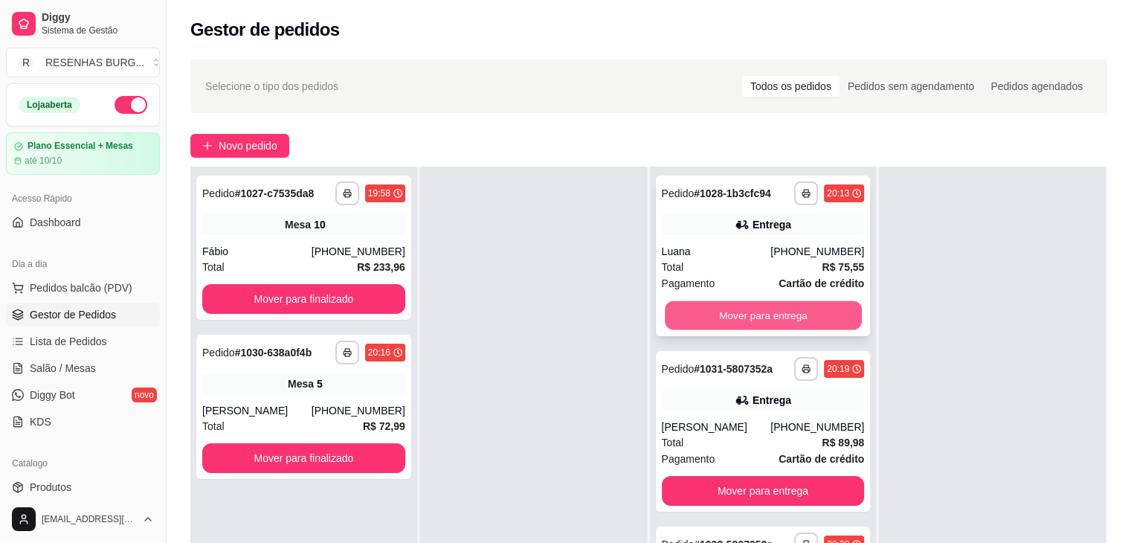
click at [796, 307] on button "Mover para entrega" at bounding box center [763, 315] width 197 height 29
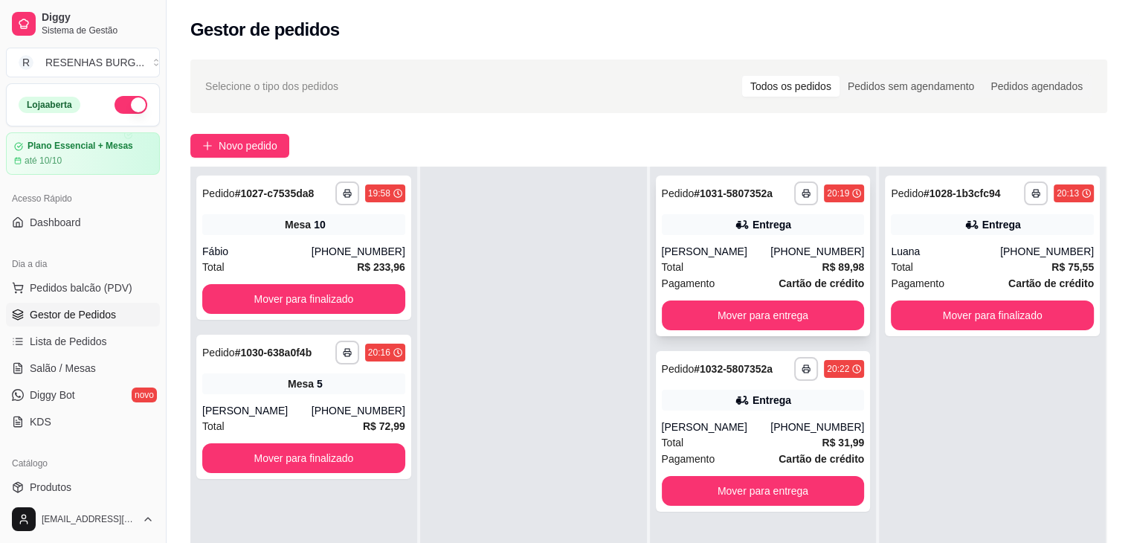
click at [728, 257] on div "[PERSON_NAME]" at bounding box center [716, 251] width 109 height 15
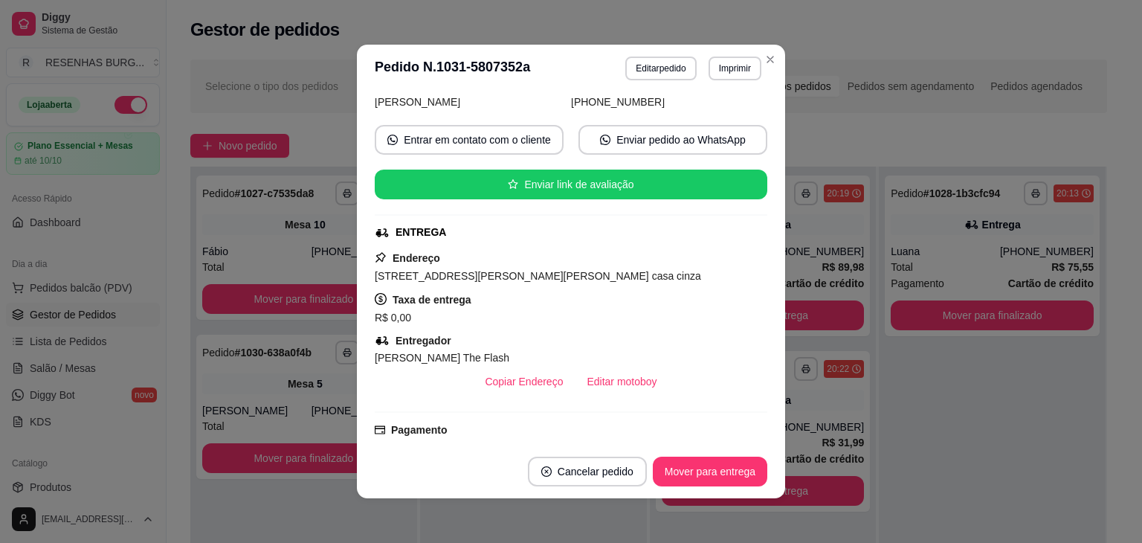
scroll to position [223, 0]
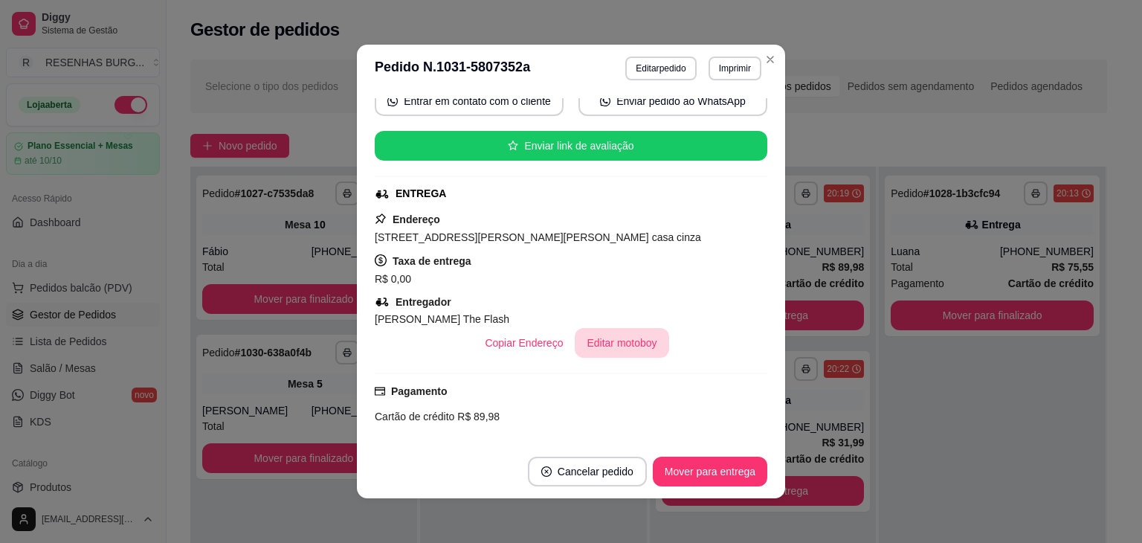
click at [611, 345] on button "Editar motoboy" at bounding box center [622, 343] width 94 height 30
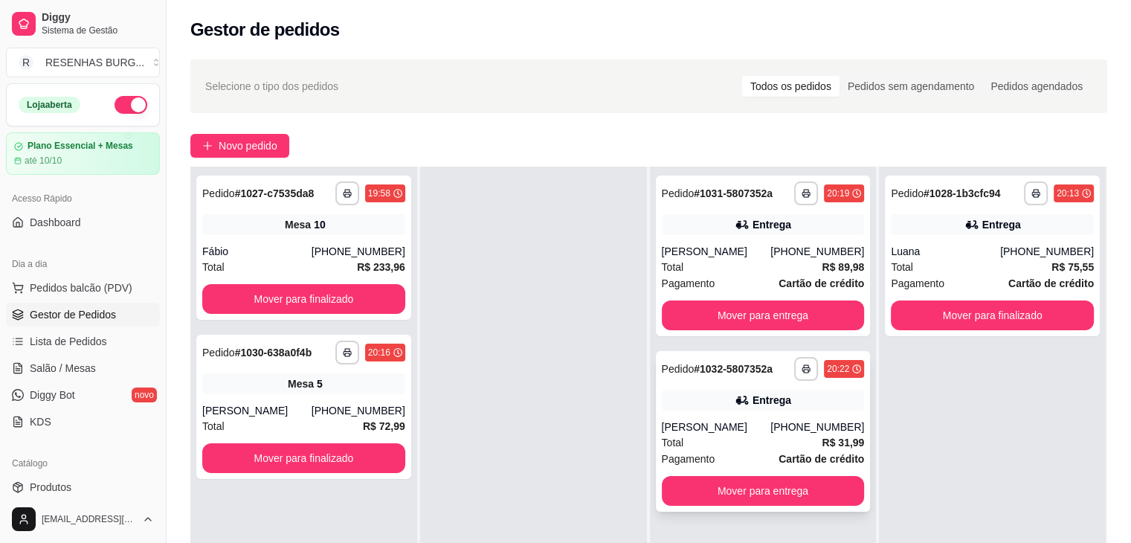
click at [771, 430] on div "[PERSON_NAME]" at bounding box center [716, 426] width 109 height 15
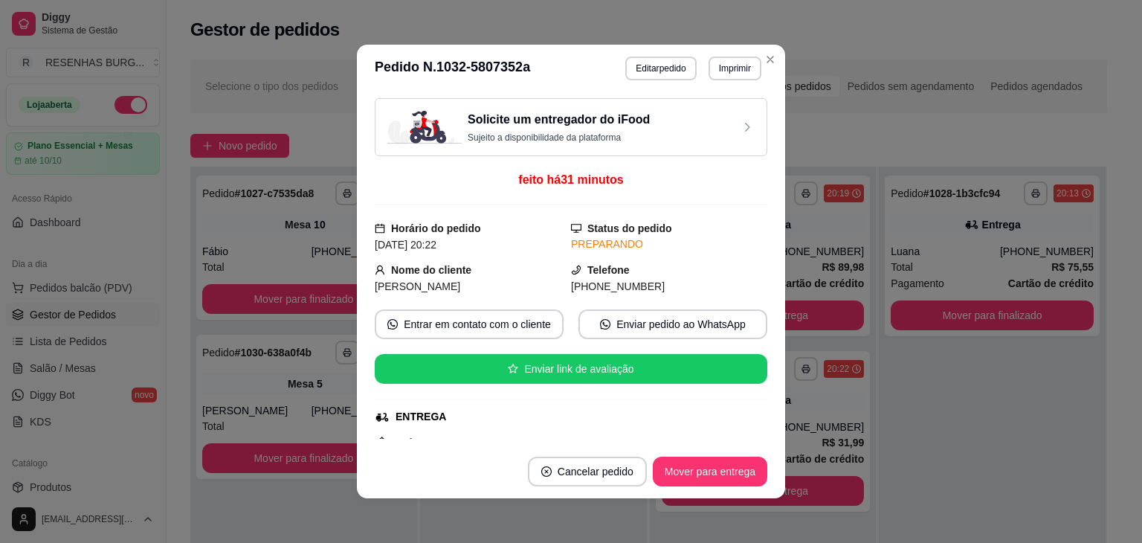
scroll to position [149, 0]
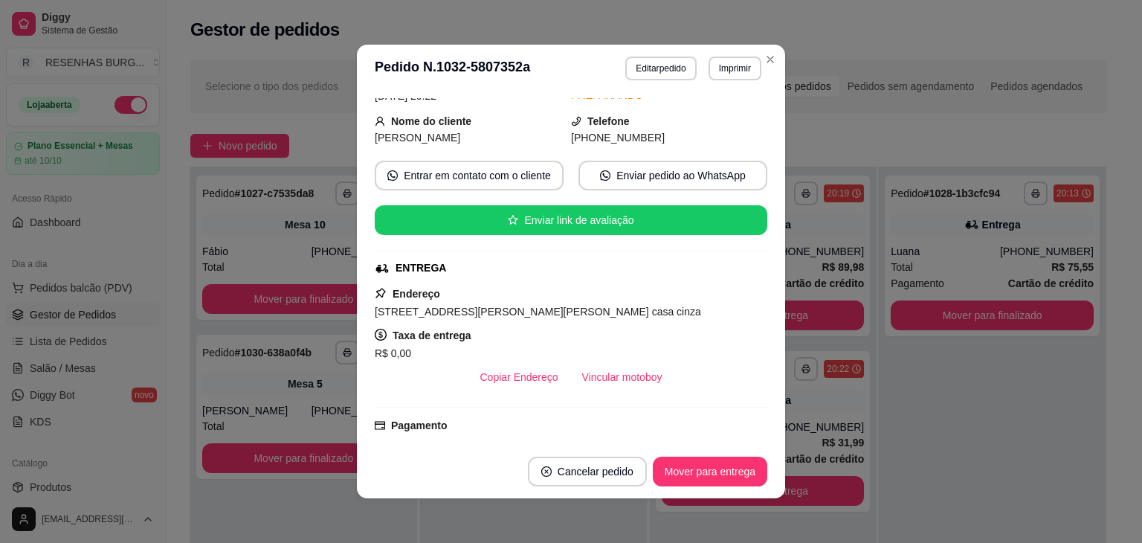
click at [636, 378] on button "Vincular motoboy" at bounding box center [622, 377] width 104 height 30
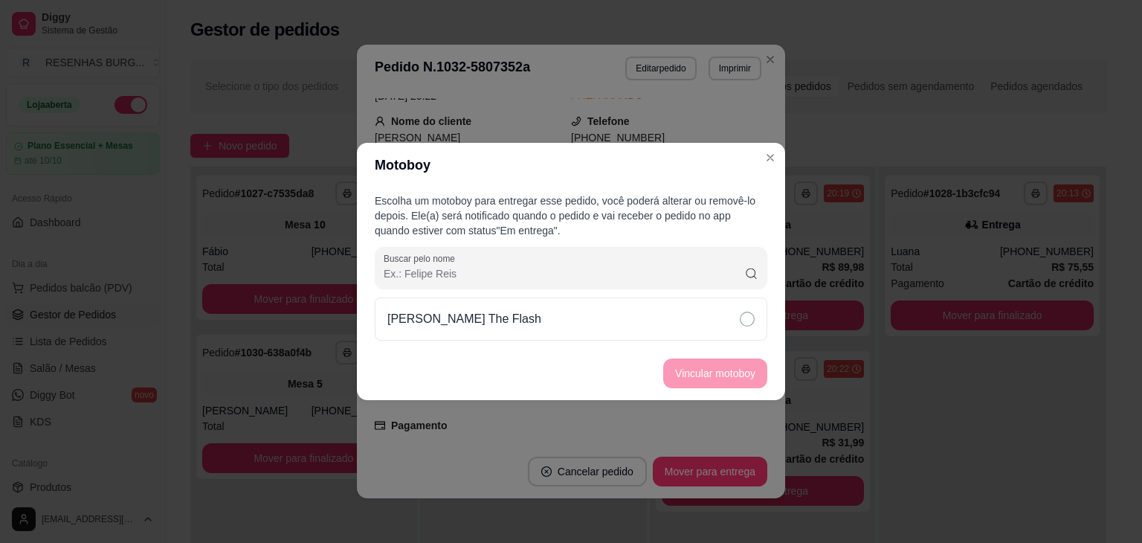
click at [778, 310] on div "Escolha um motoboy para entregar esse pedido, você poderá alterar ou removê-lo …" at bounding box center [571, 266] width 428 height 159
click at [758, 316] on div "[PERSON_NAME] The Flash" at bounding box center [571, 318] width 393 height 43
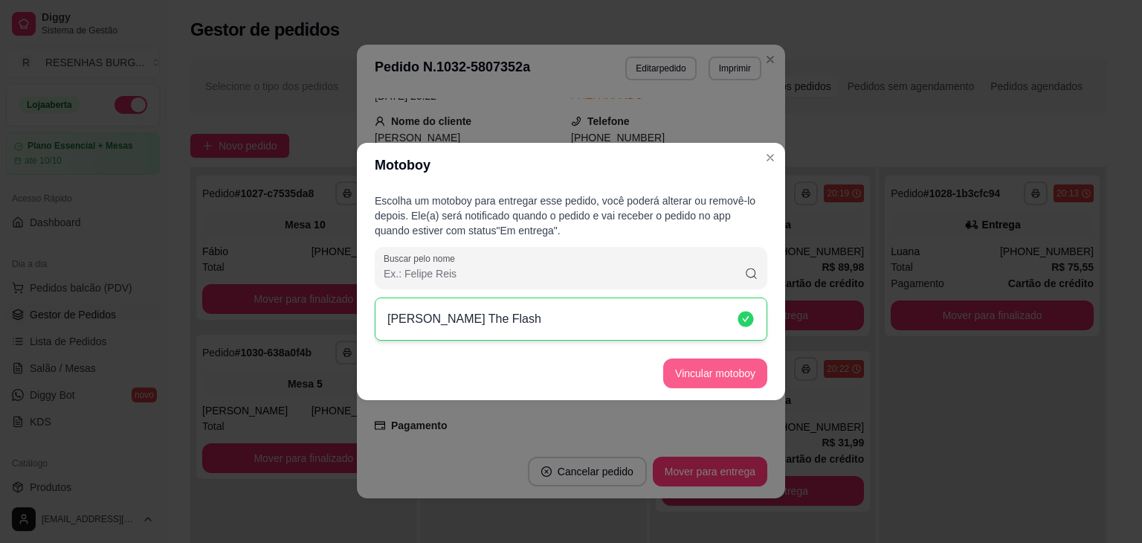
click at [729, 374] on button "Vincular motoboy" at bounding box center [715, 373] width 104 height 30
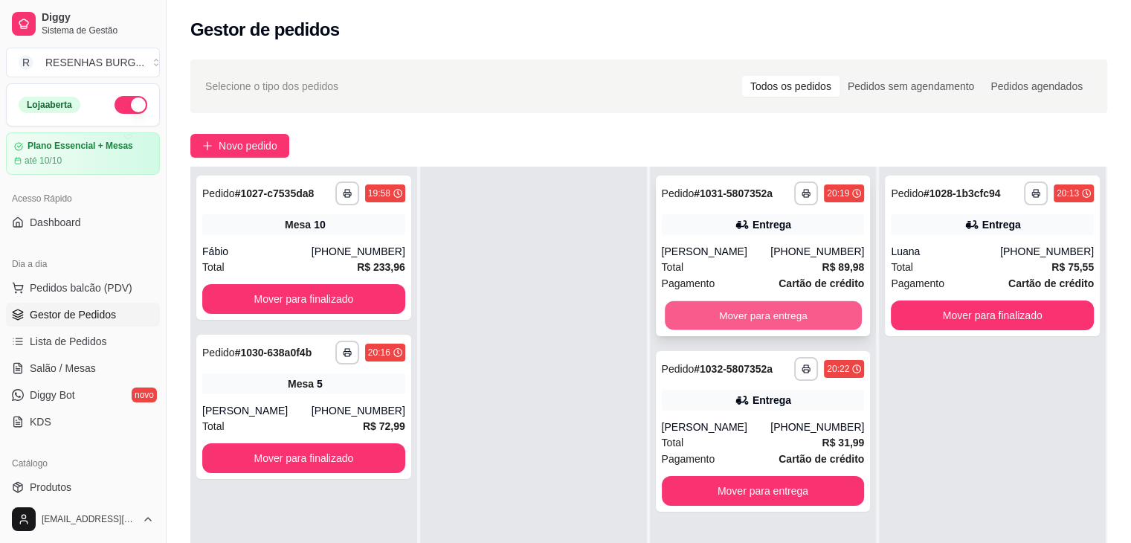
click at [785, 318] on button "Mover para entrega" at bounding box center [763, 315] width 197 height 29
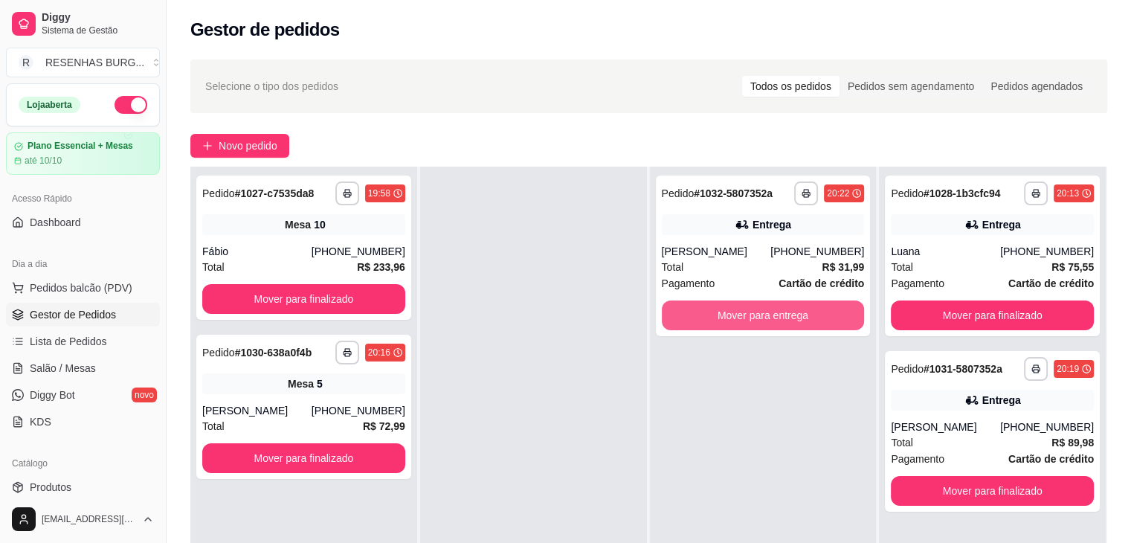
click at [784, 318] on button "Mover para entrega" at bounding box center [763, 315] width 203 height 30
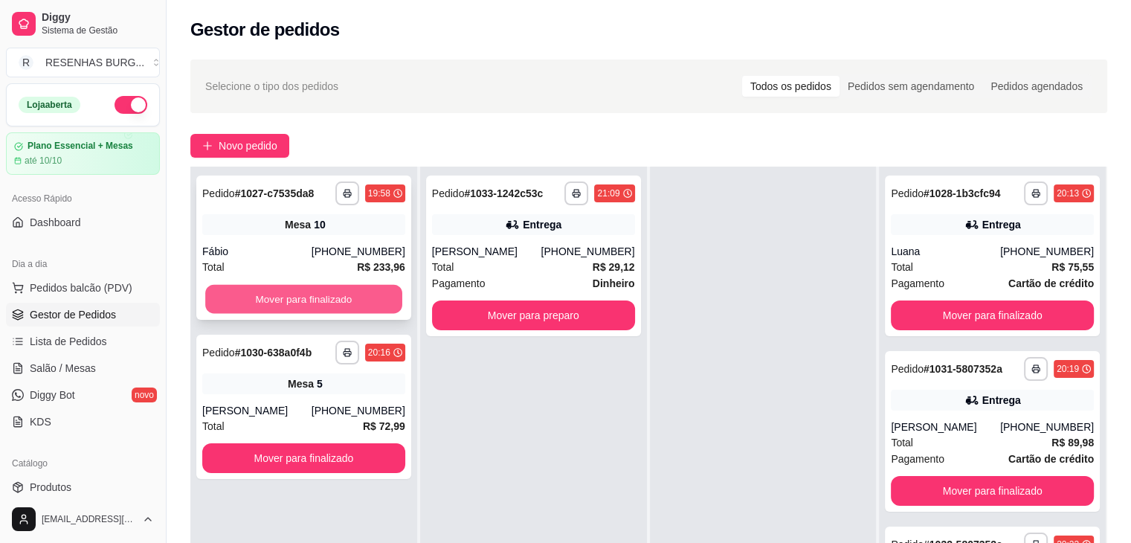
click at [262, 304] on button "Mover para finalizado" at bounding box center [303, 299] width 197 height 29
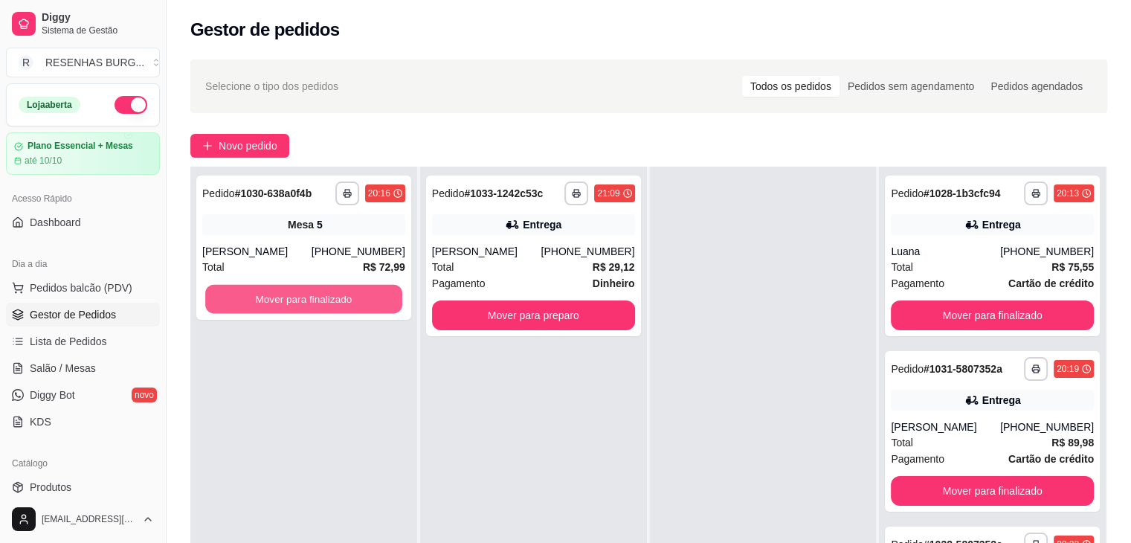
click at [262, 304] on button "Mover para finalizado" at bounding box center [303, 299] width 197 height 29
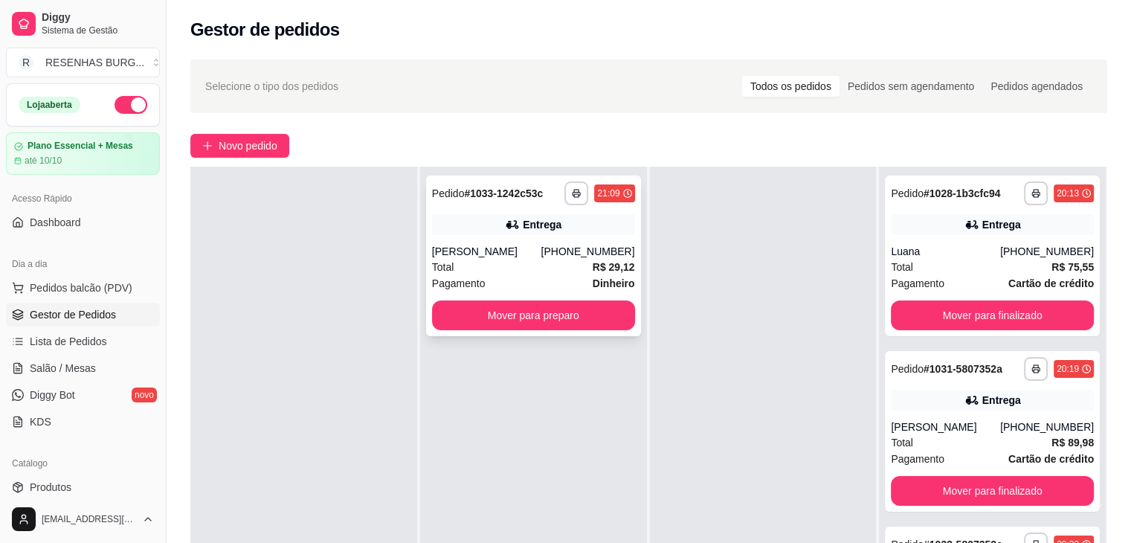
click at [495, 265] on div "Total R$ 29,12" at bounding box center [533, 267] width 203 height 16
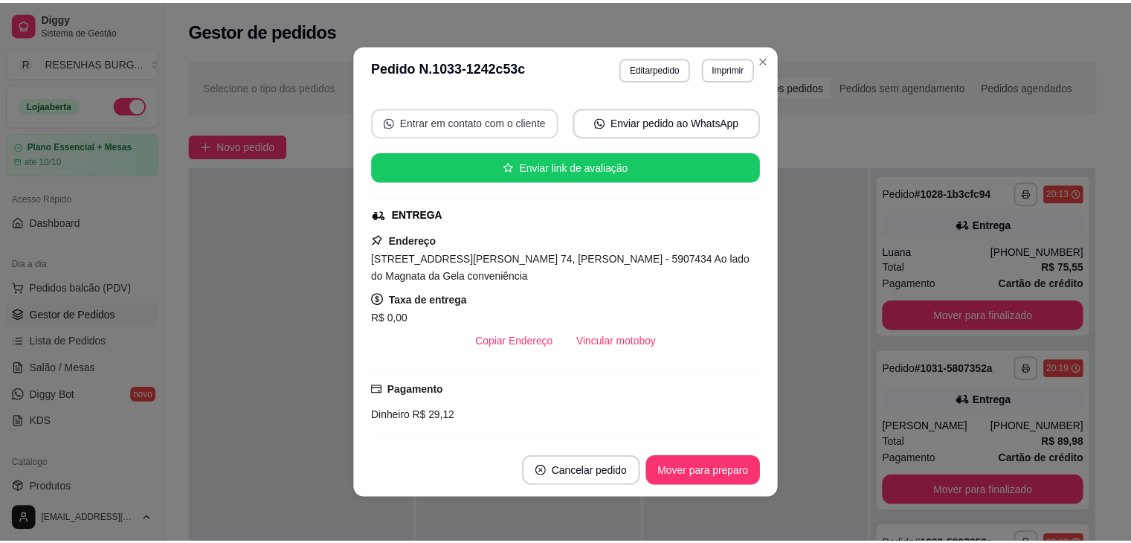
scroll to position [223, 0]
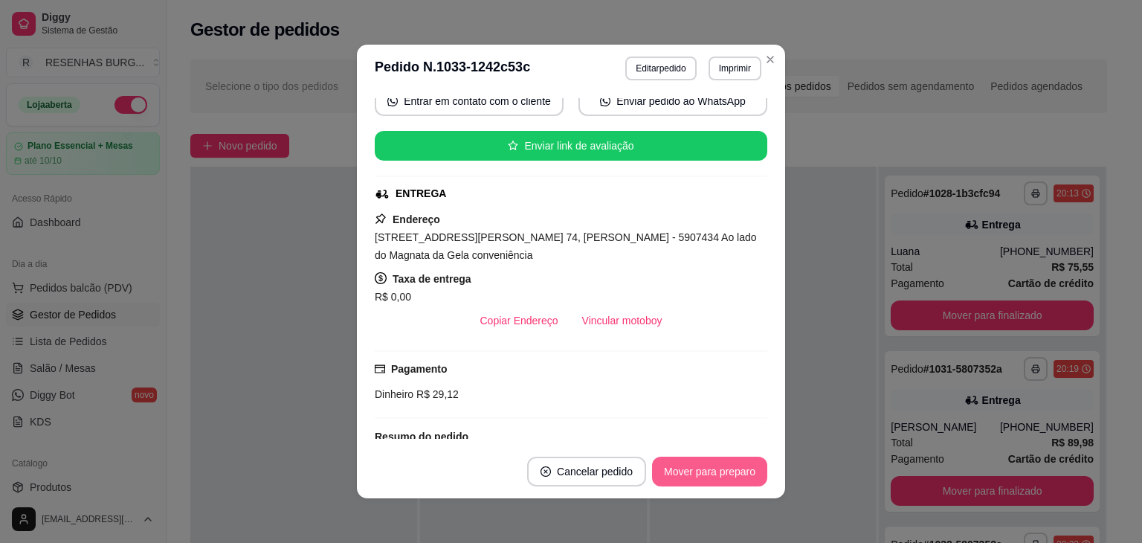
click at [714, 475] on button "Mover para preparo" at bounding box center [709, 471] width 115 height 30
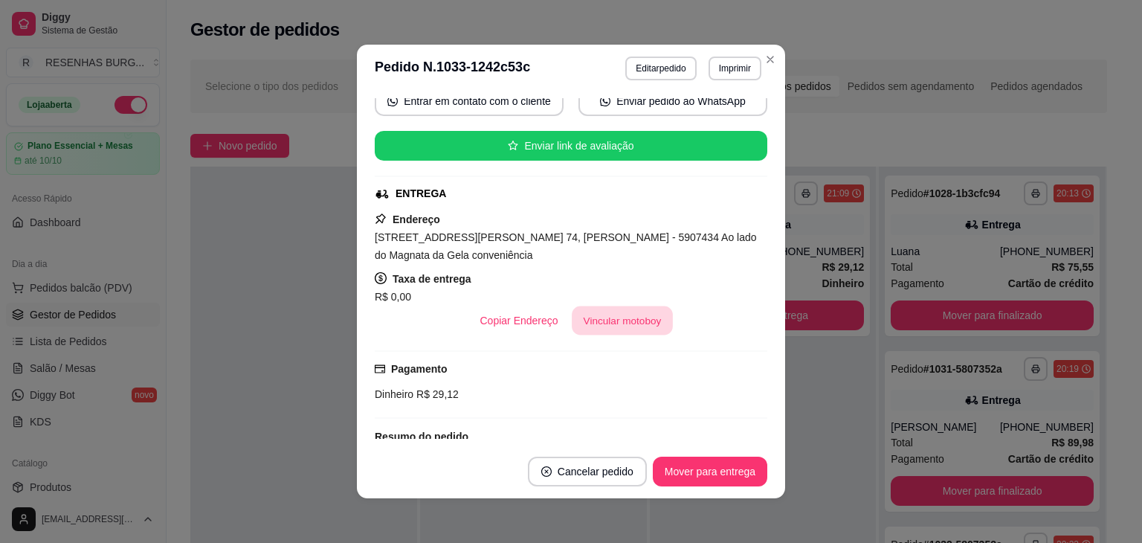
click at [621, 316] on button "Vincular motoboy" at bounding box center [622, 320] width 101 height 29
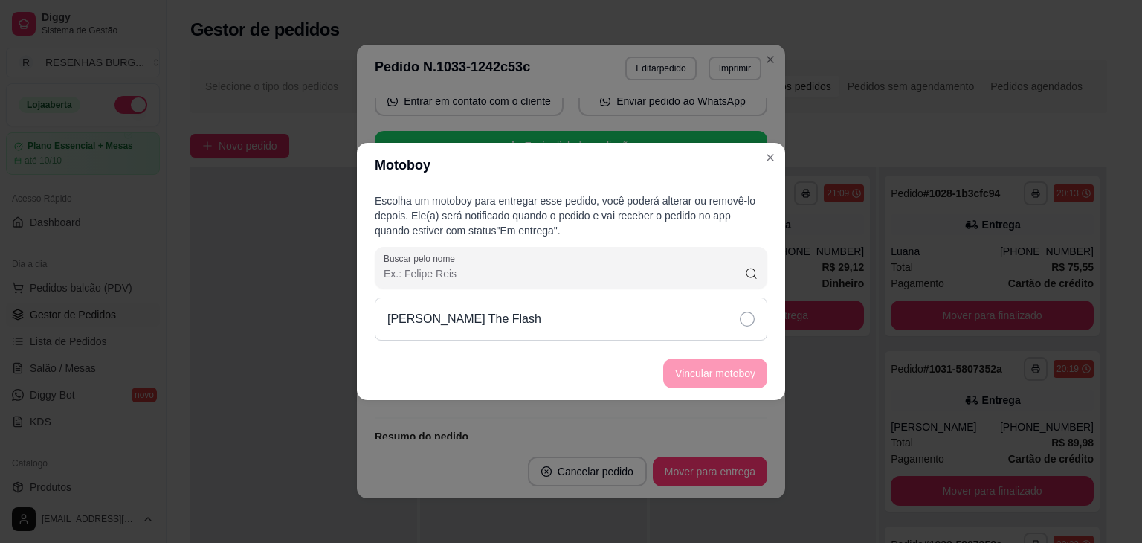
click at [711, 325] on div "[PERSON_NAME] The Flash" at bounding box center [571, 318] width 393 height 43
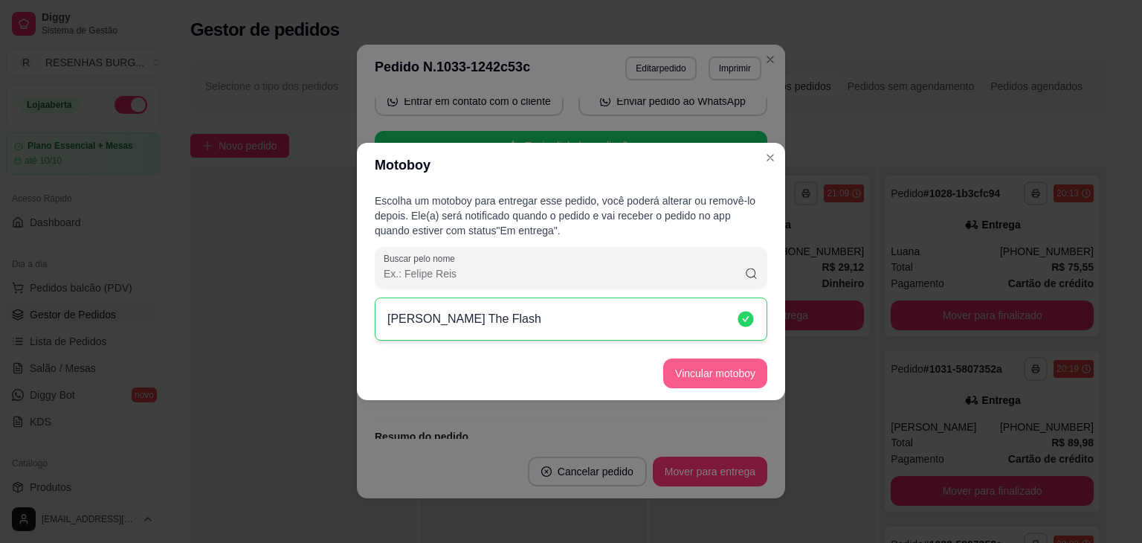
click at [723, 372] on button "Vincular motoboy" at bounding box center [715, 373] width 104 height 30
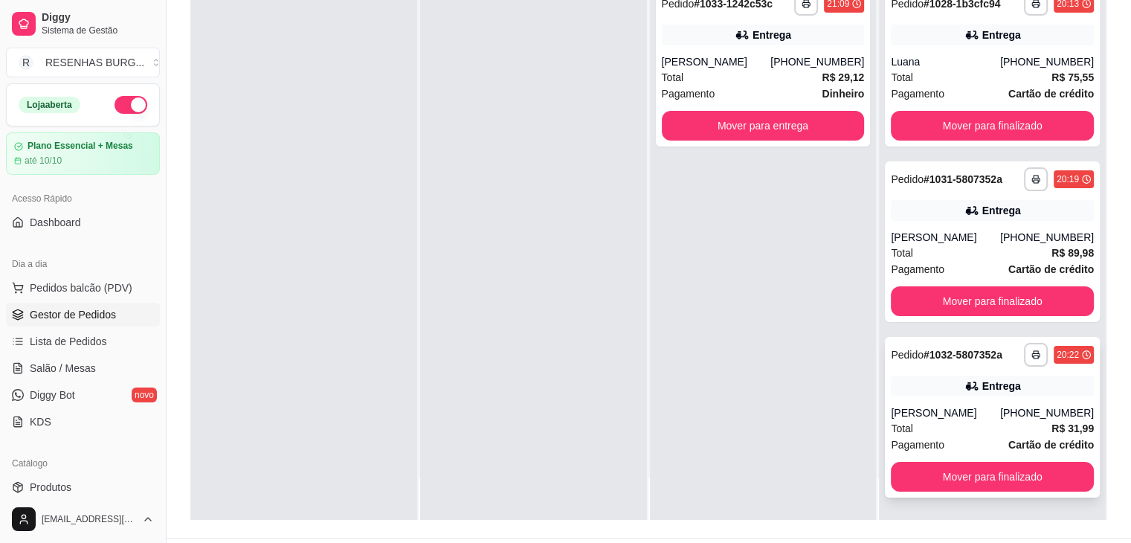
scroll to position [226, 0]
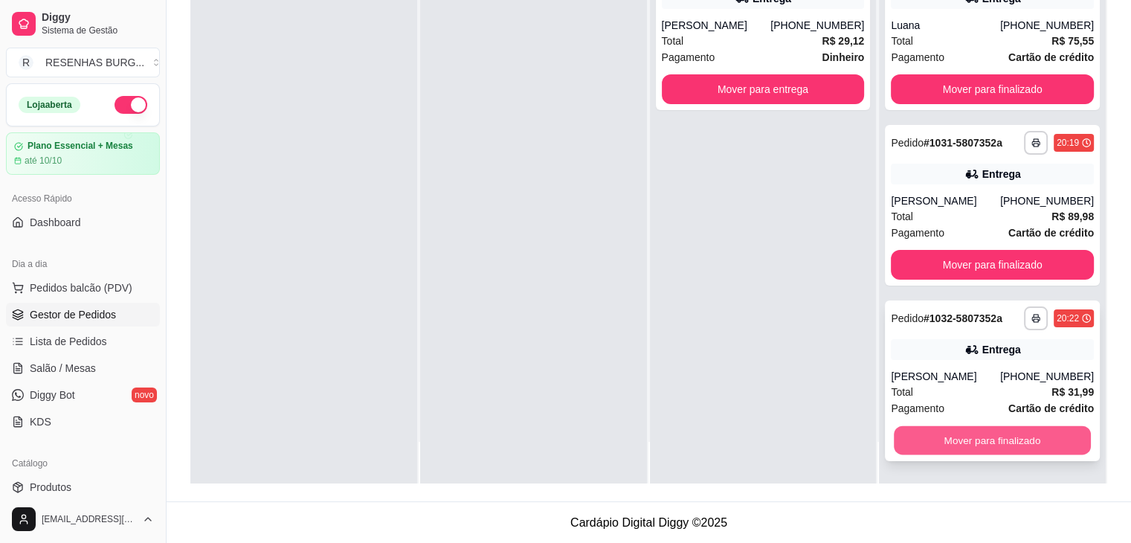
click at [964, 448] on button "Mover para finalizado" at bounding box center [992, 440] width 197 height 29
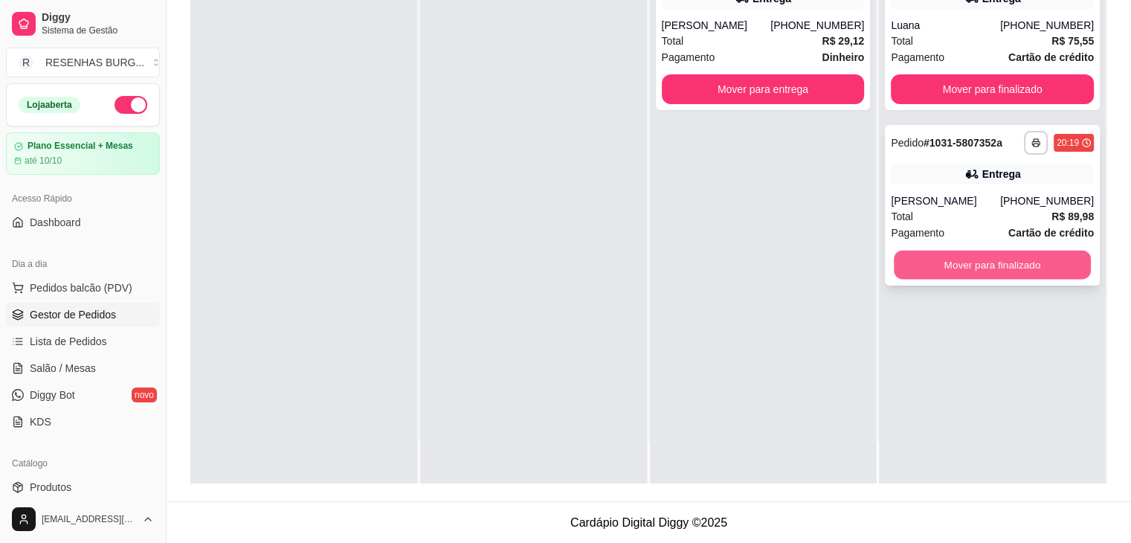
click at [990, 258] on button "Mover para finalizado" at bounding box center [992, 265] width 197 height 29
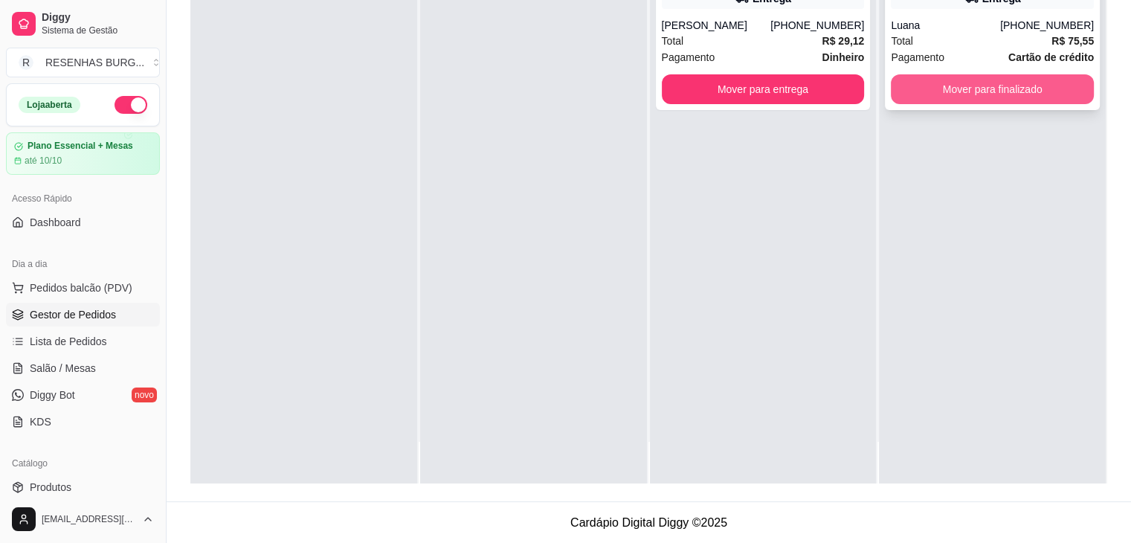
click at [1001, 87] on button "Mover para finalizado" at bounding box center [992, 89] width 203 height 30
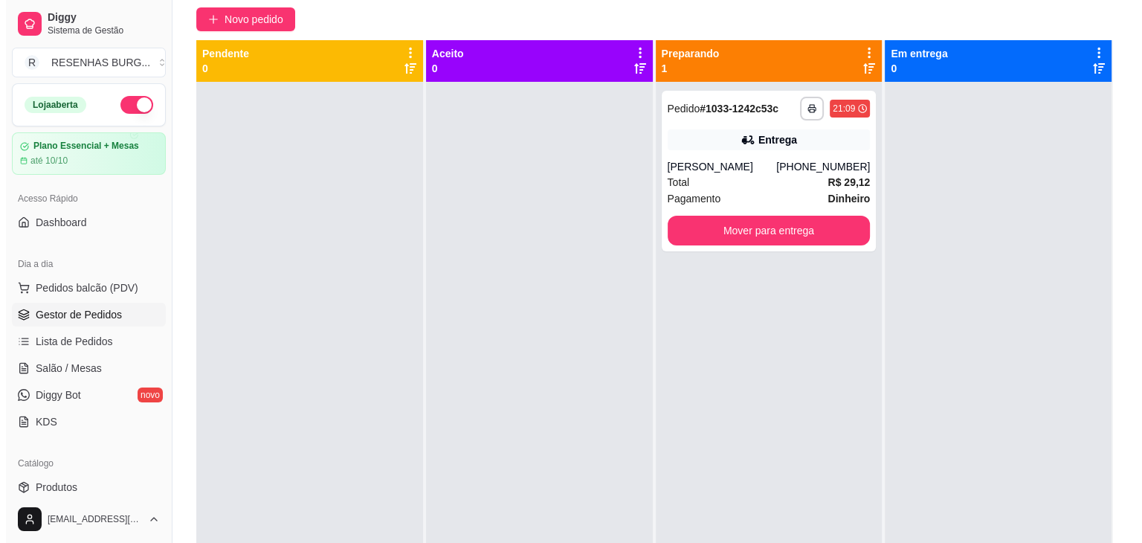
scroll to position [3, 0]
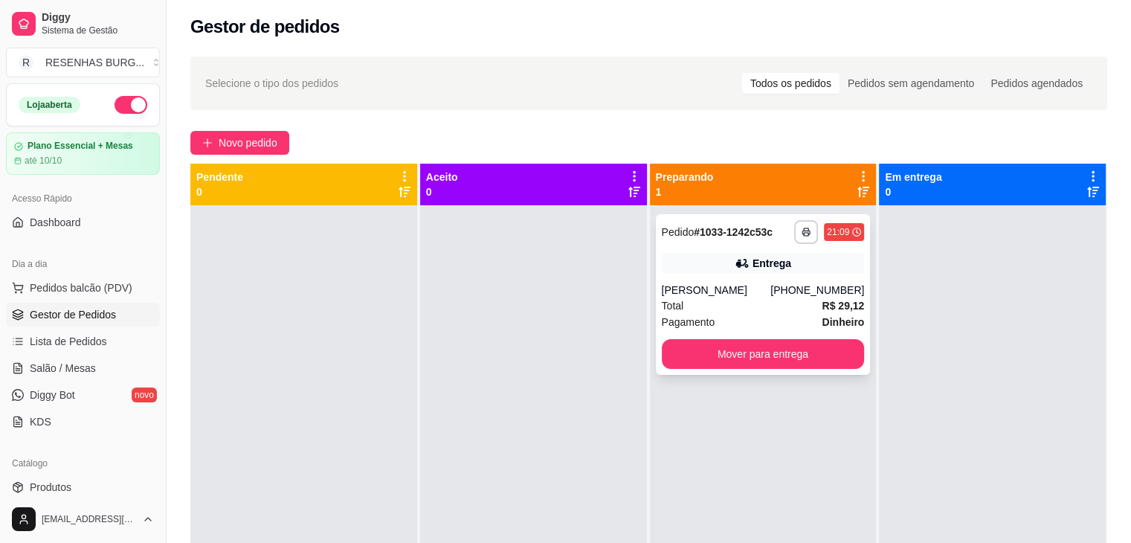
click at [746, 310] on div "Total R$ 29,12" at bounding box center [763, 305] width 203 height 16
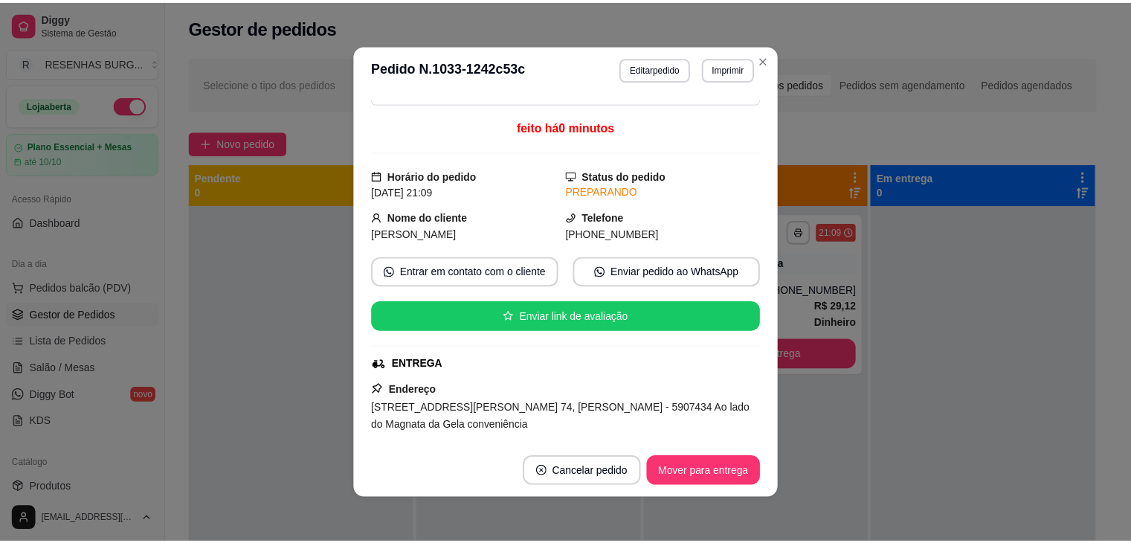
scroll to position [149, 0]
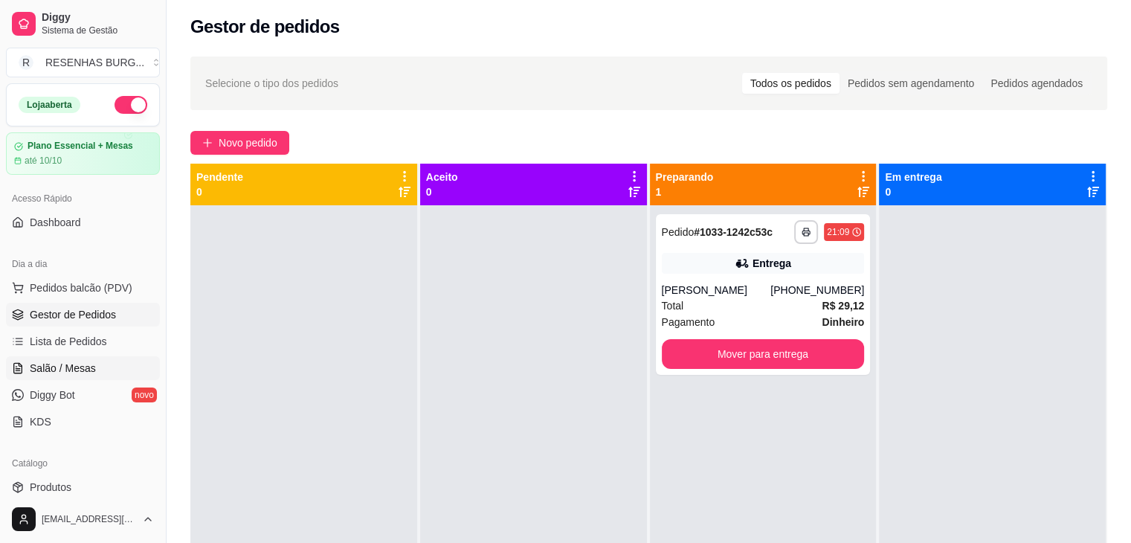
click at [73, 366] on span "Salão / Mesas" at bounding box center [63, 368] width 66 height 15
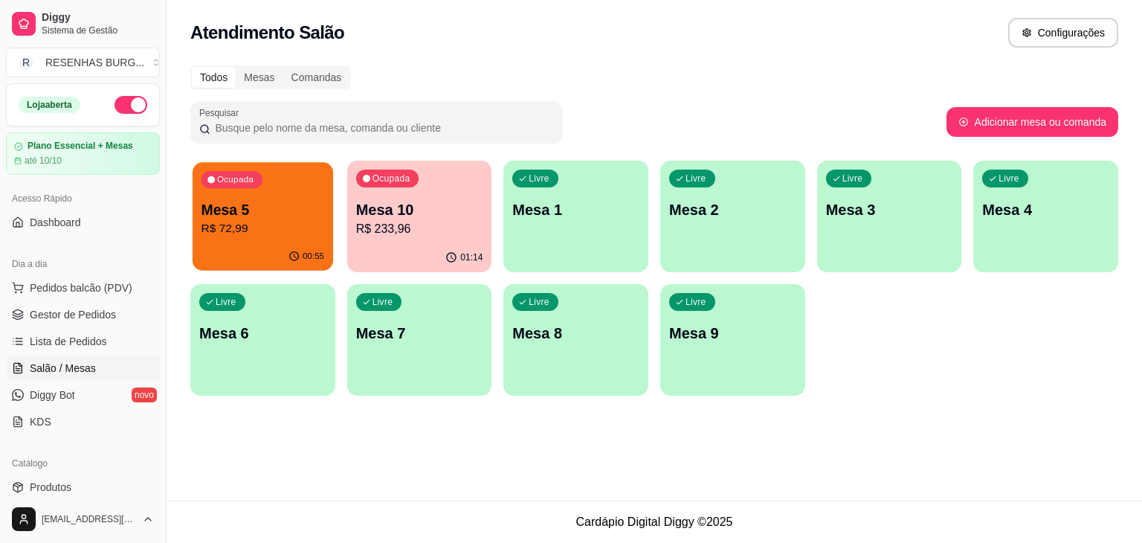
click at [259, 207] on p "Mesa 5" at bounding box center [262, 210] width 123 height 20
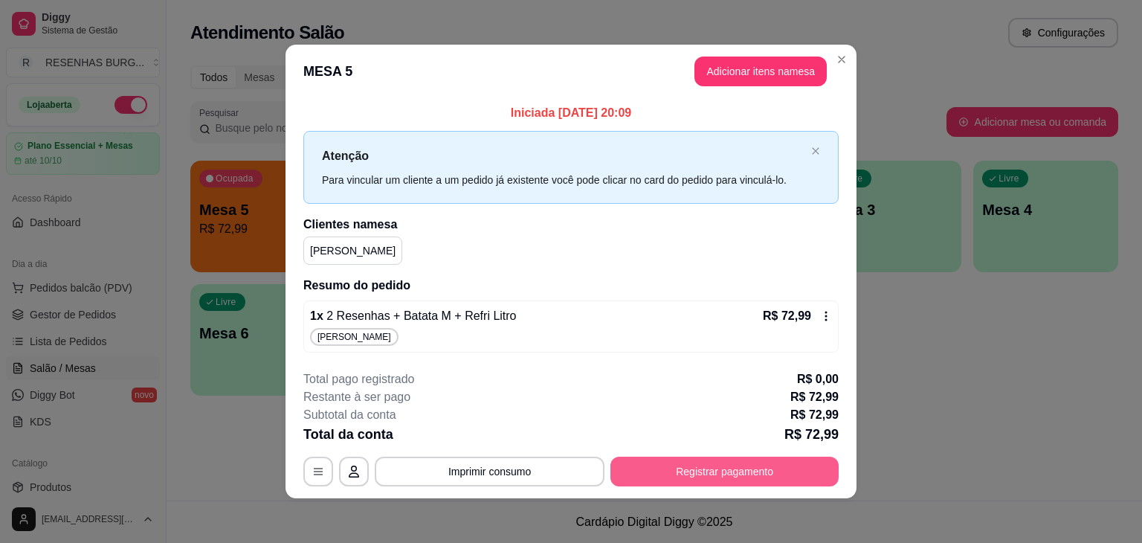
click at [679, 478] on button "Registrar pagamento" at bounding box center [724, 471] width 228 height 30
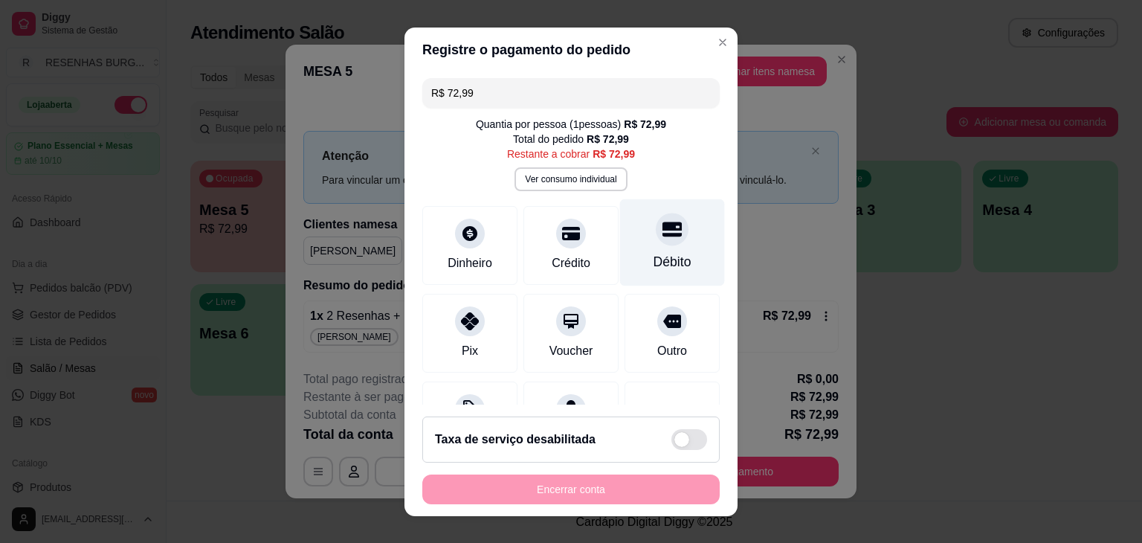
click at [662, 236] on icon at bounding box center [671, 229] width 19 height 15
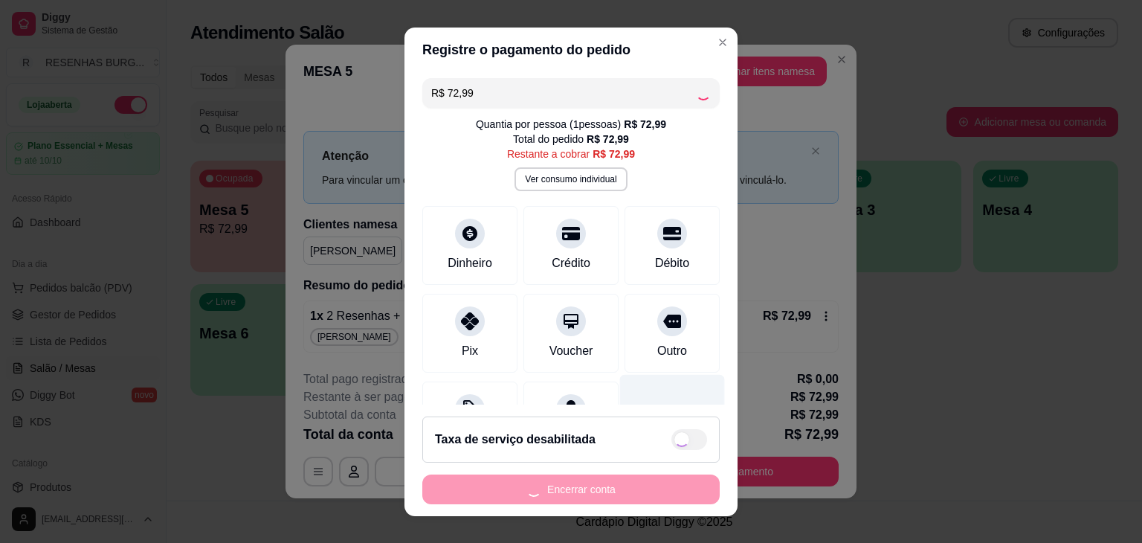
type input "R$ 0,00"
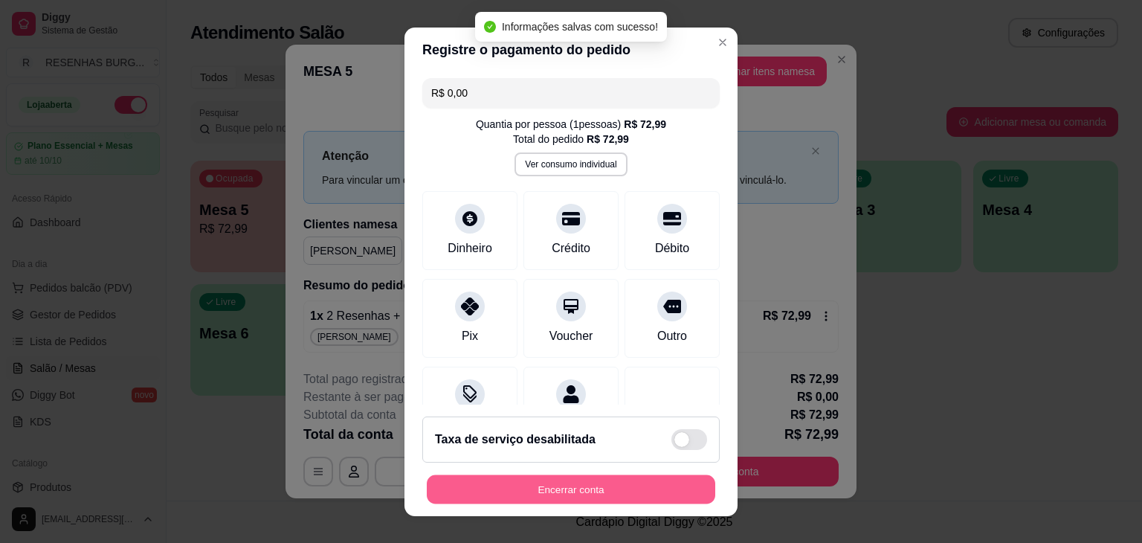
click at [657, 488] on button "Encerrar conta" at bounding box center [571, 488] width 288 height 29
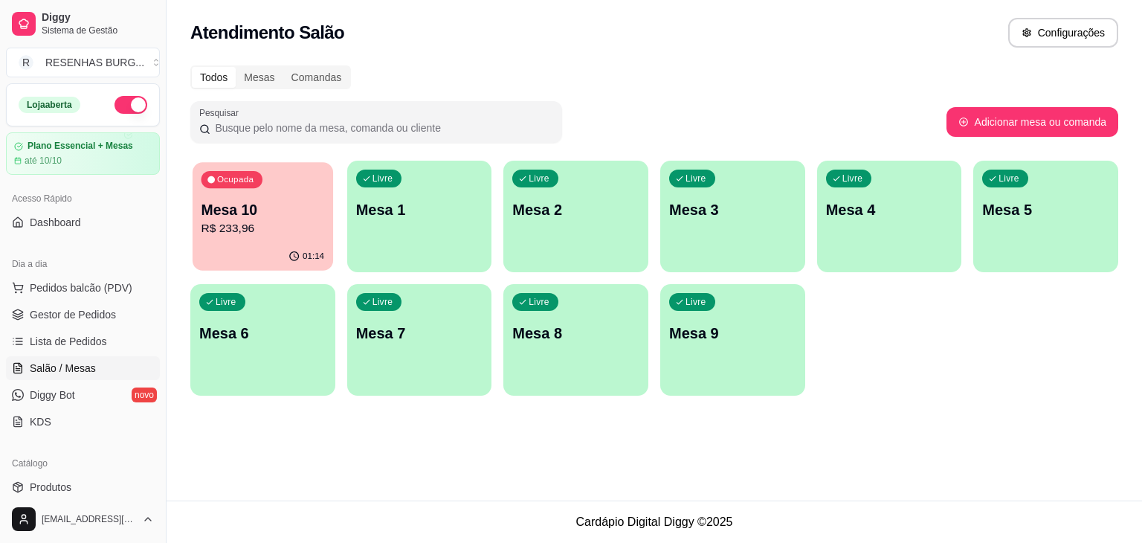
click at [223, 234] on p "R$ 233,96" at bounding box center [262, 228] width 123 height 17
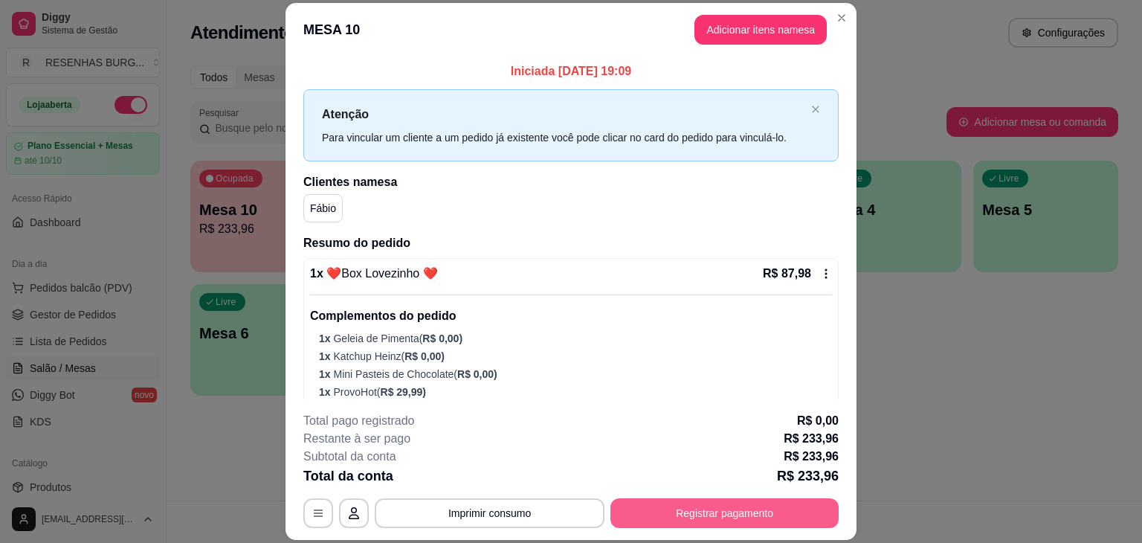
click at [648, 514] on button "Registrar pagamento" at bounding box center [724, 513] width 228 height 30
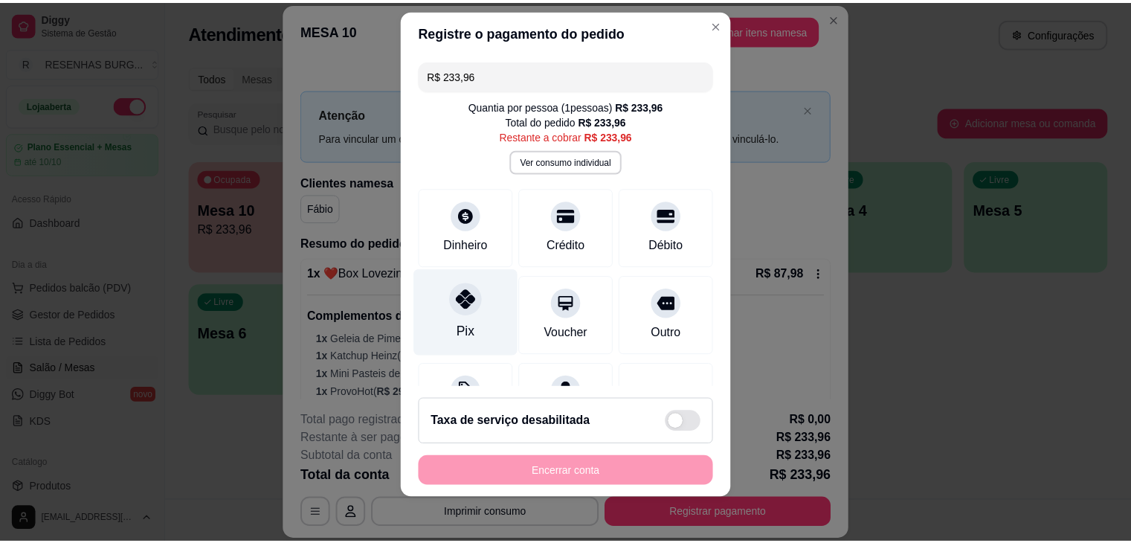
scroll to position [20, 0]
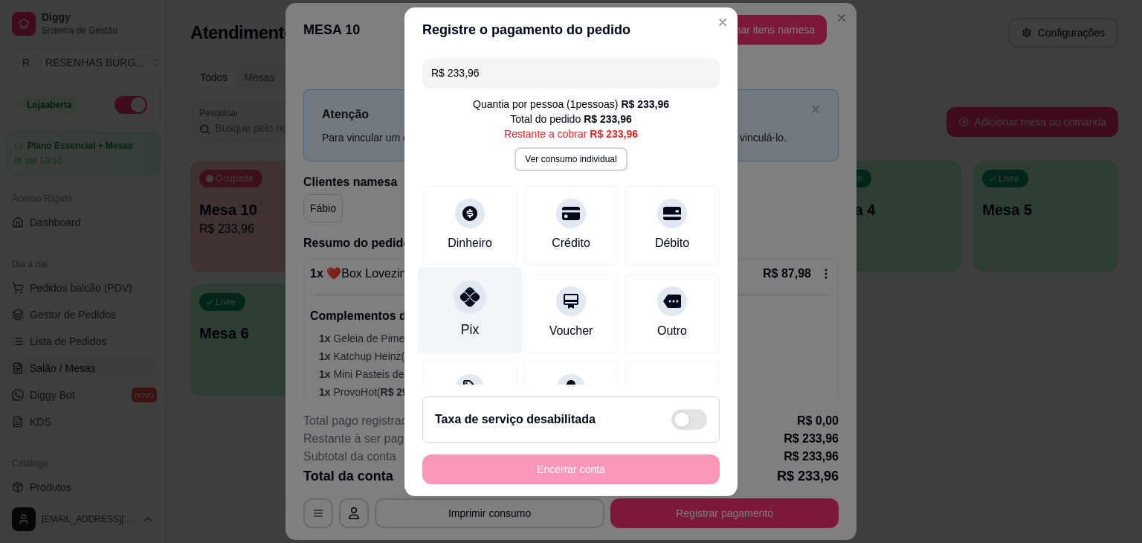
click at [460, 304] on icon at bounding box center [469, 296] width 19 height 19
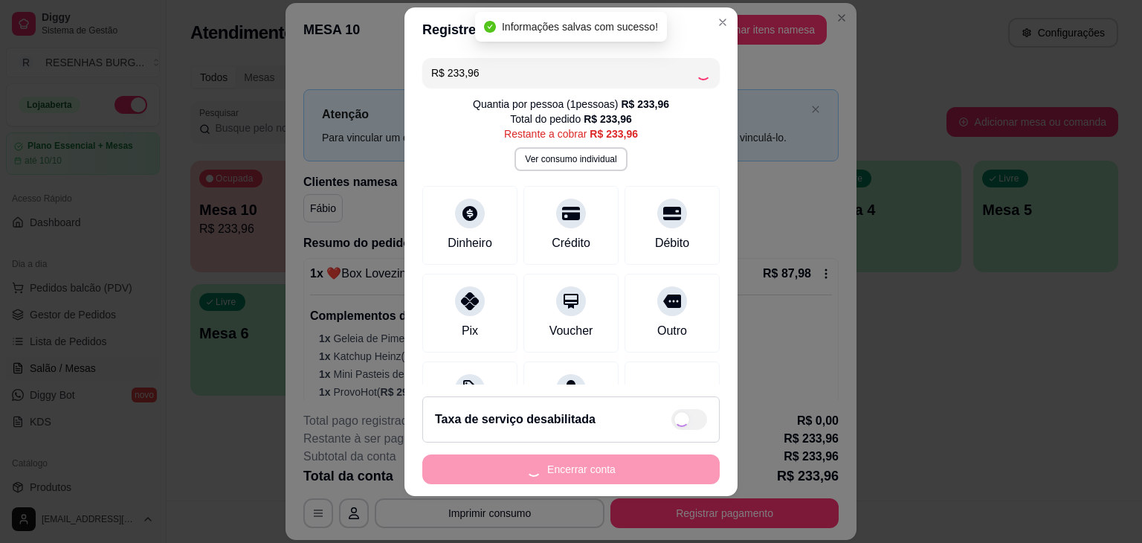
type input "R$ 0,00"
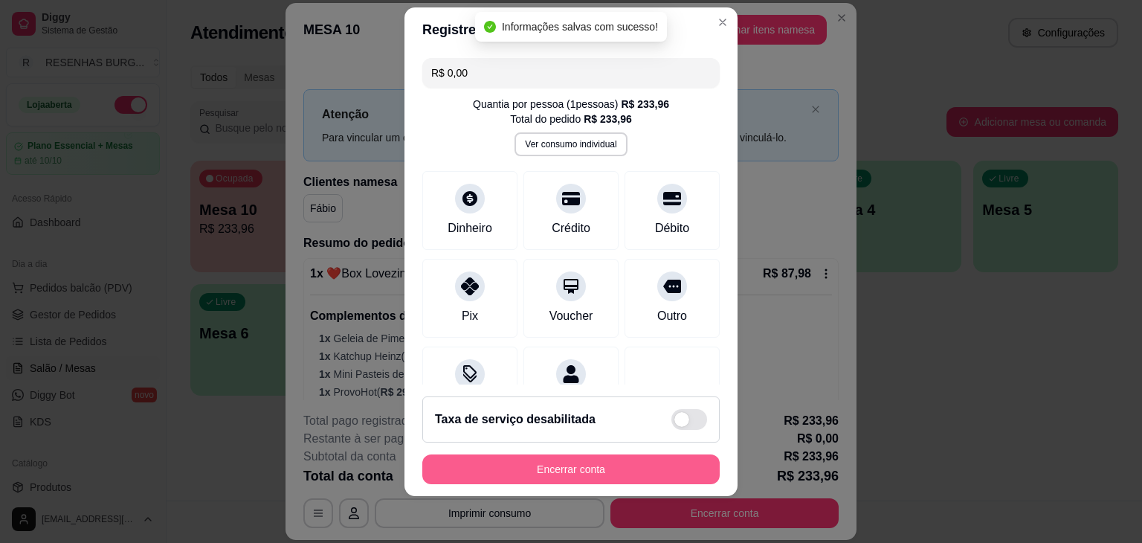
click at [529, 468] on button "Encerrar conta" at bounding box center [570, 469] width 297 height 30
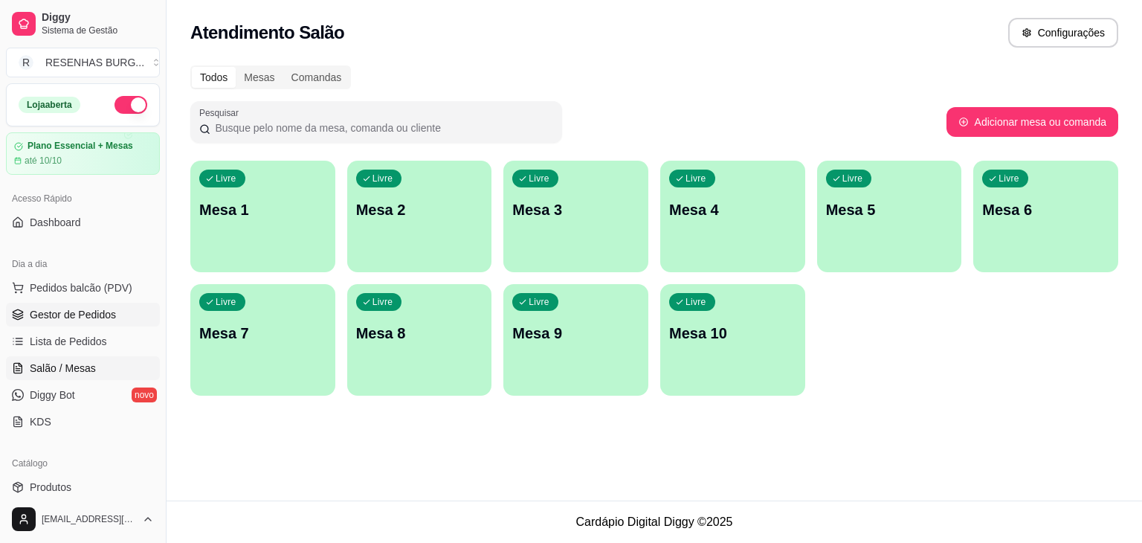
click at [101, 314] on span "Gestor de Pedidos" at bounding box center [73, 314] width 86 height 15
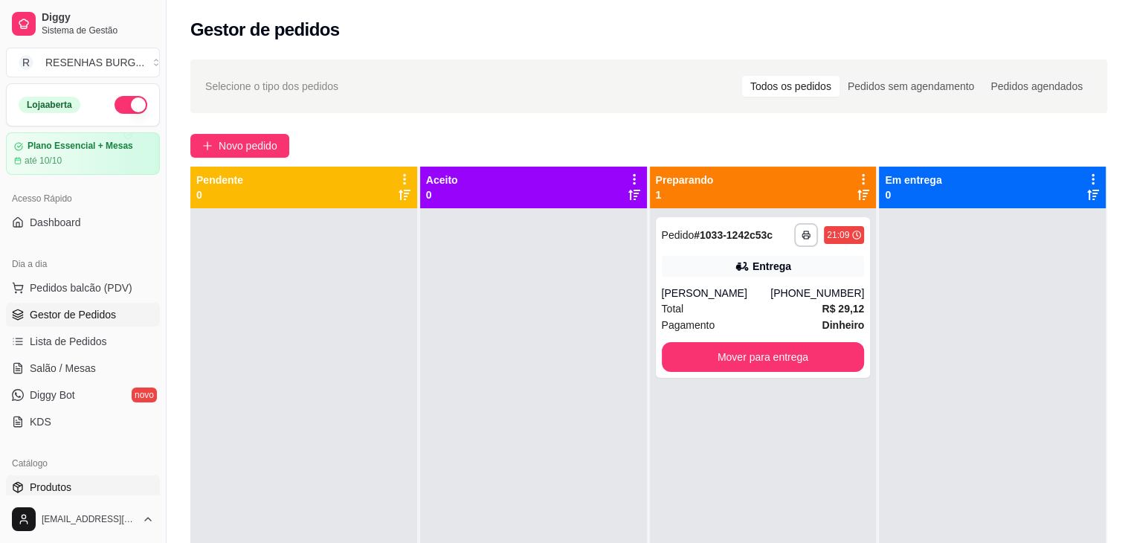
click at [46, 491] on span "Produtos" at bounding box center [51, 486] width 42 height 15
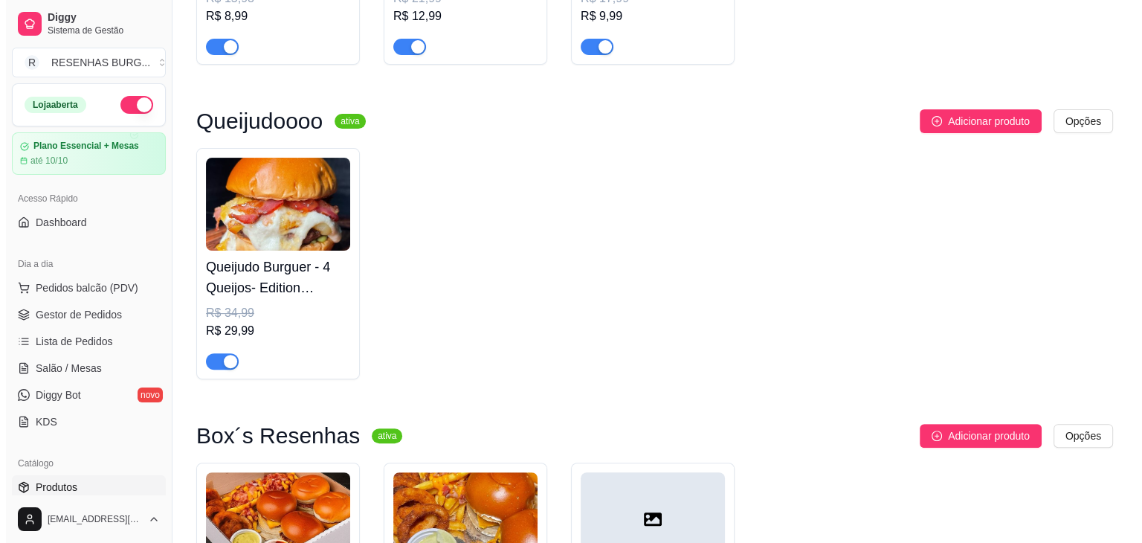
scroll to position [595, 0]
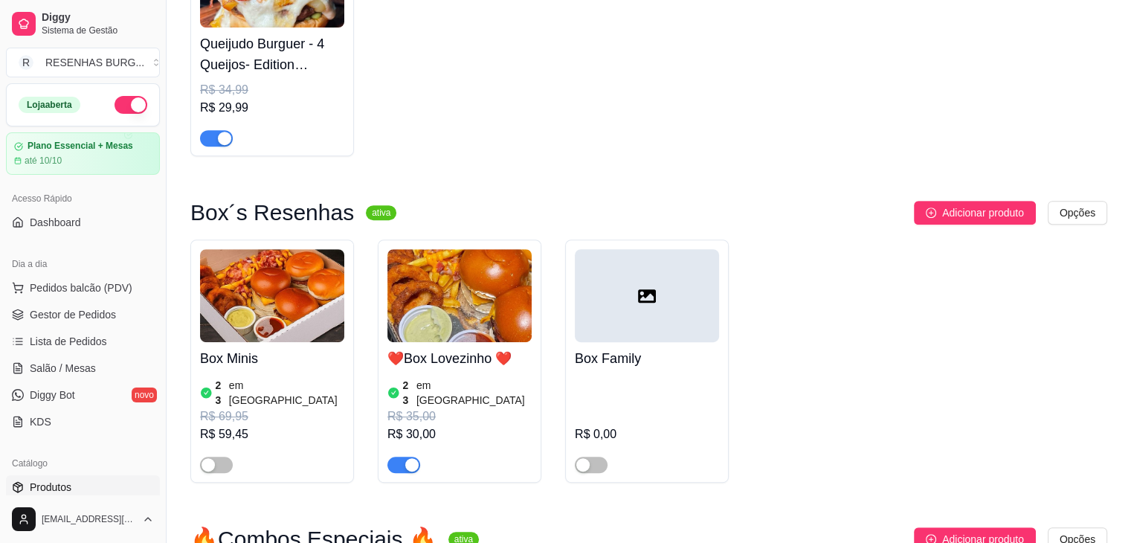
click at [449, 304] on img at bounding box center [459, 295] width 144 height 93
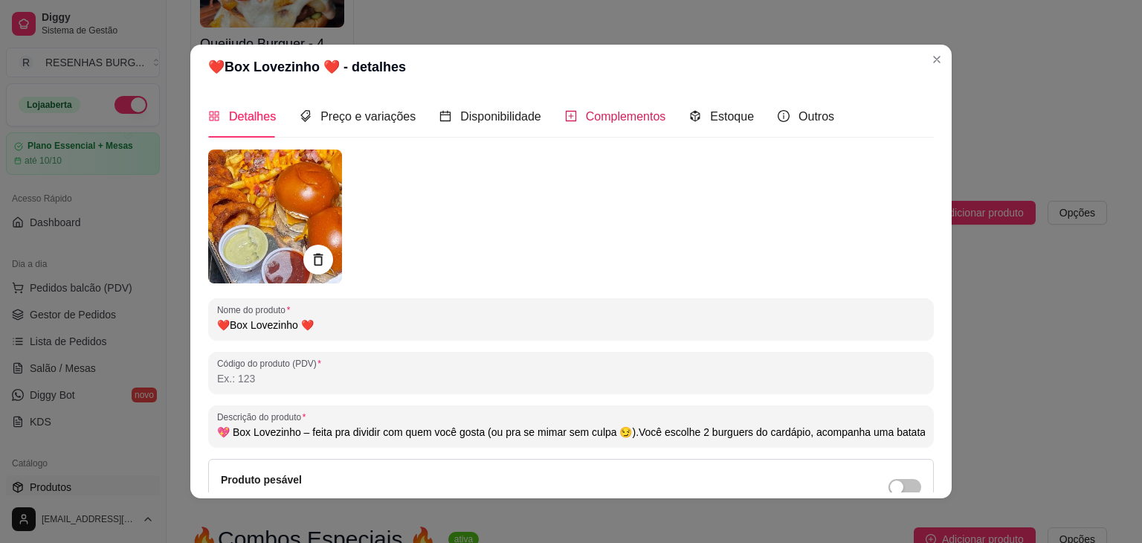
click at [636, 114] on span "Complementos" at bounding box center [626, 116] width 80 height 13
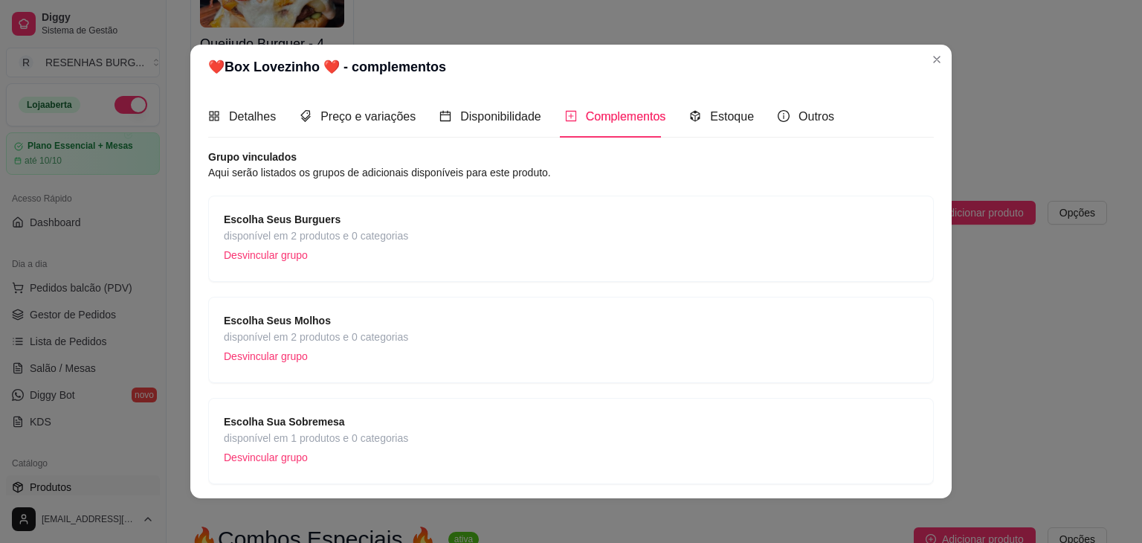
click at [318, 333] on span "disponível em 2 produtos e 0 categorias" at bounding box center [316, 337] width 184 height 16
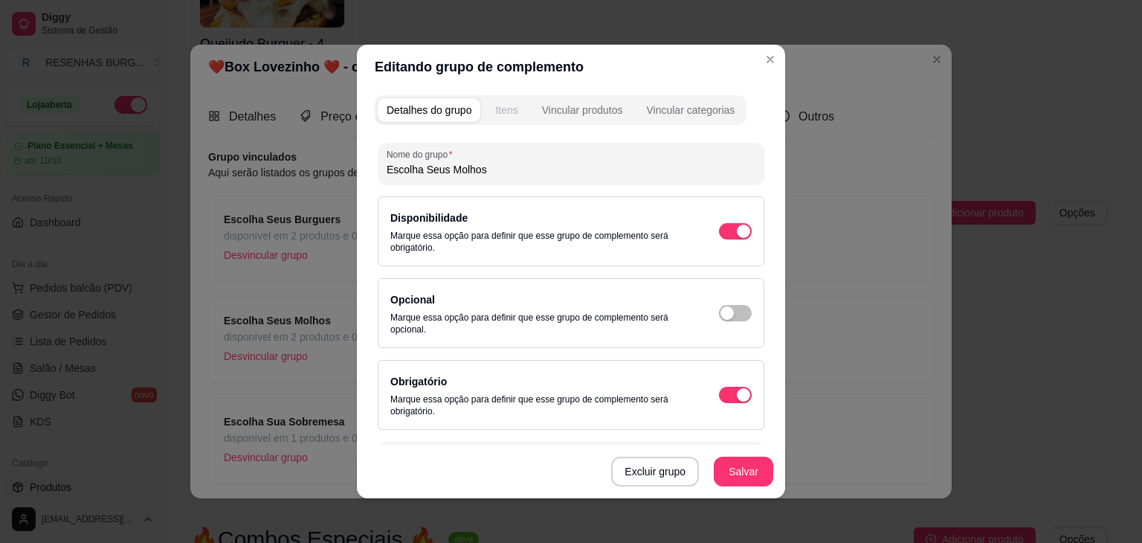
click at [500, 112] on div "Itens" at bounding box center [506, 110] width 22 height 15
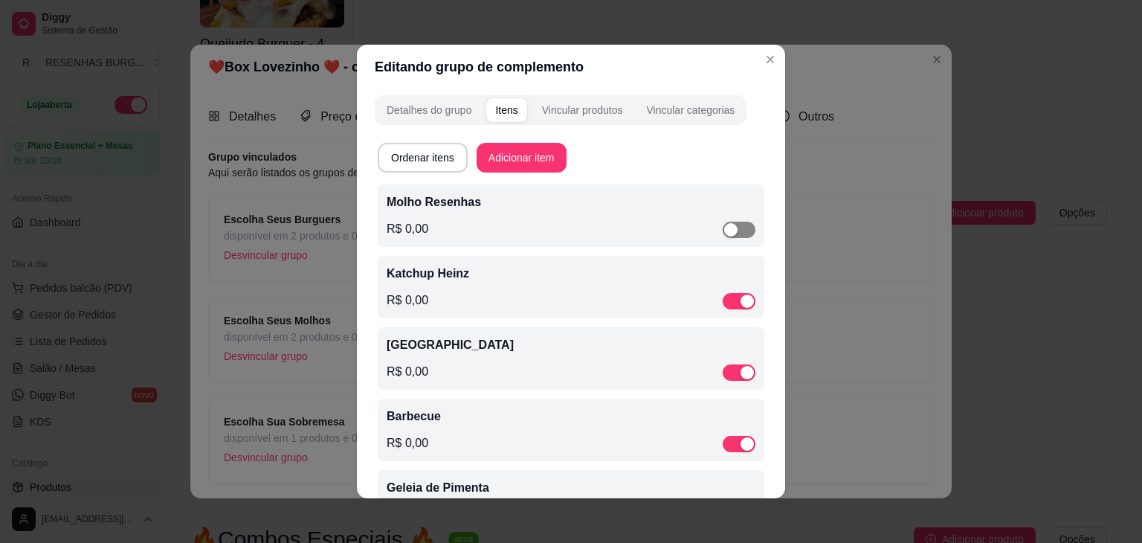
click at [723, 223] on span "button" at bounding box center [739, 230] width 33 height 16
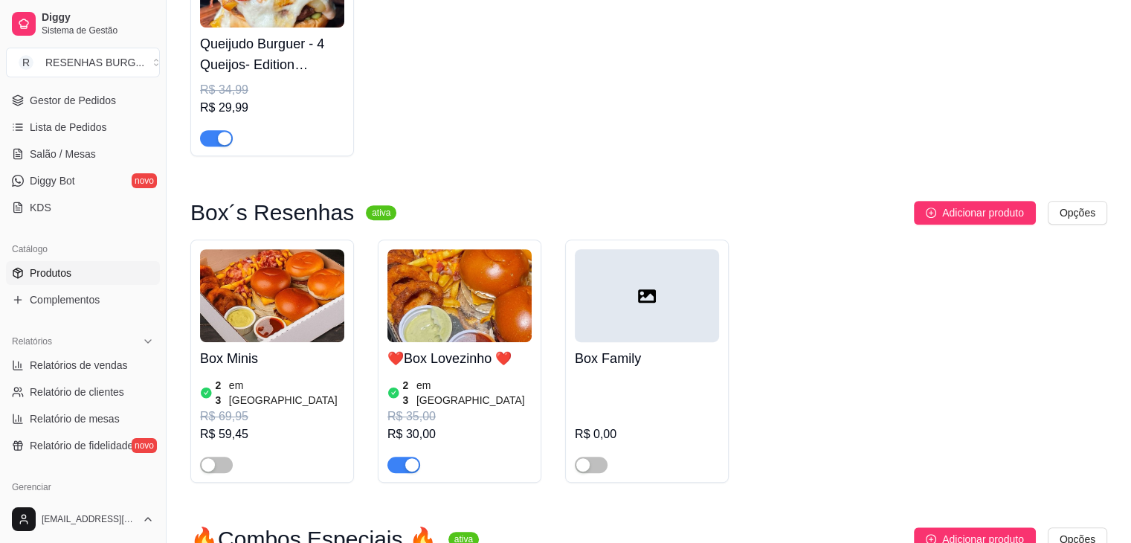
scroll to position [223, 0]
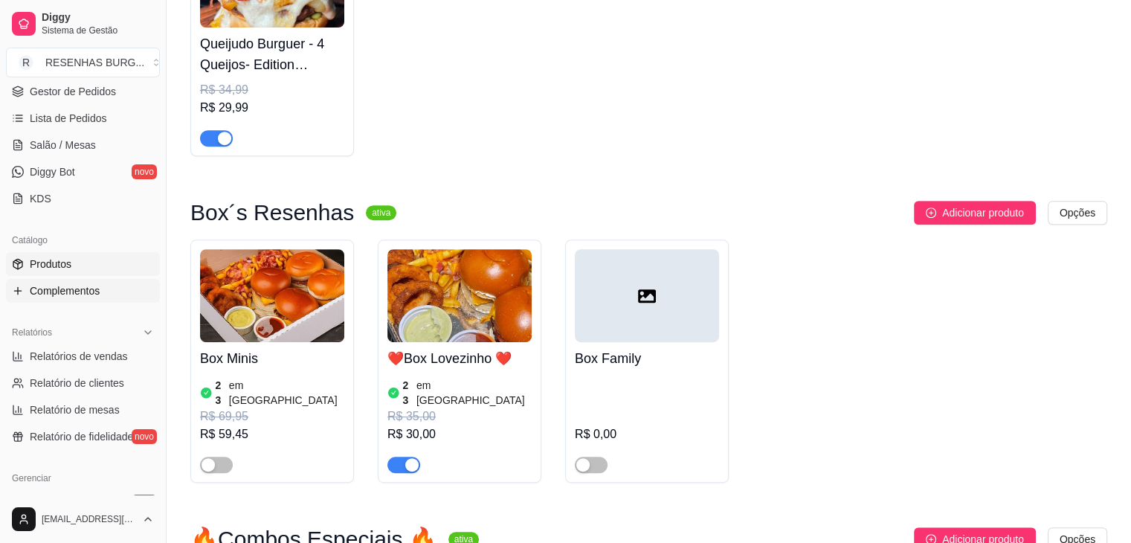
click at [80, 290] on span "Complementos" at bounding box center [65, 290] width 70 height 15
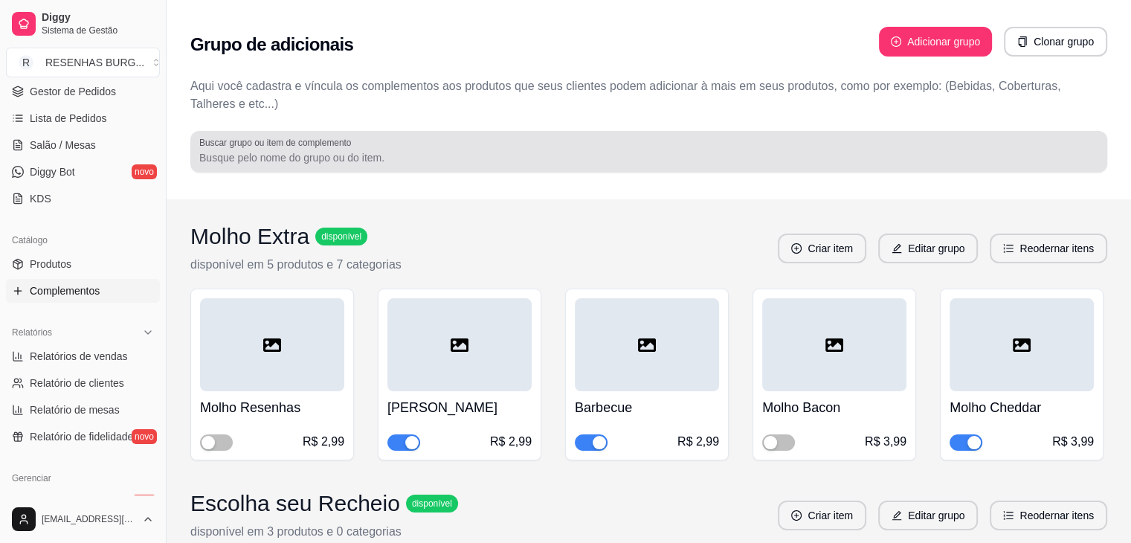
click at [377, 135] on div "Buscar grupo ou item de complemento" at bounding box center [648, 152] width 917 height 42
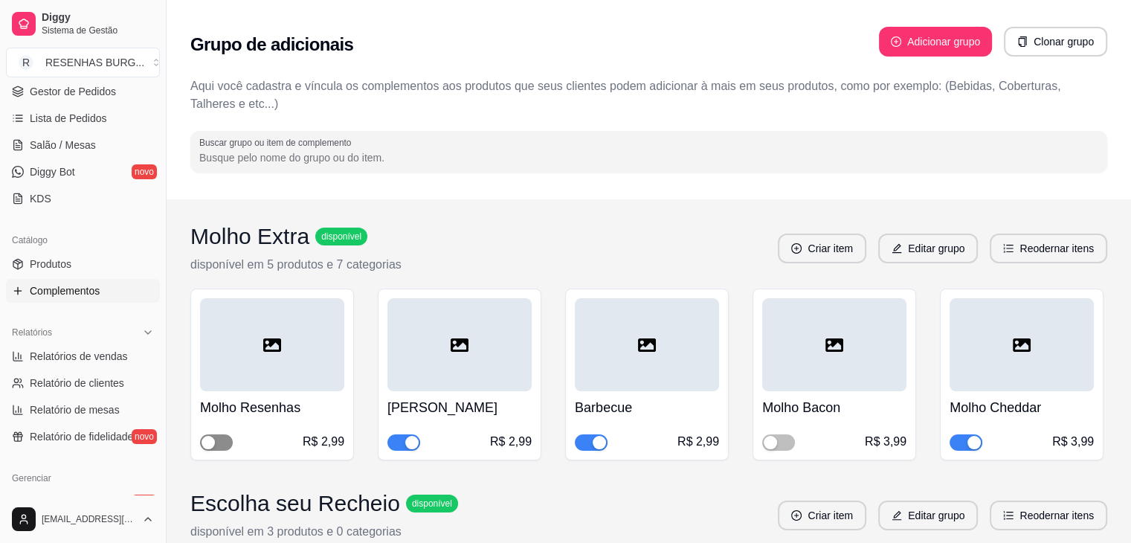
click at [221, 442] on span "button" at bounding box center [216, 442] width 33 height 16
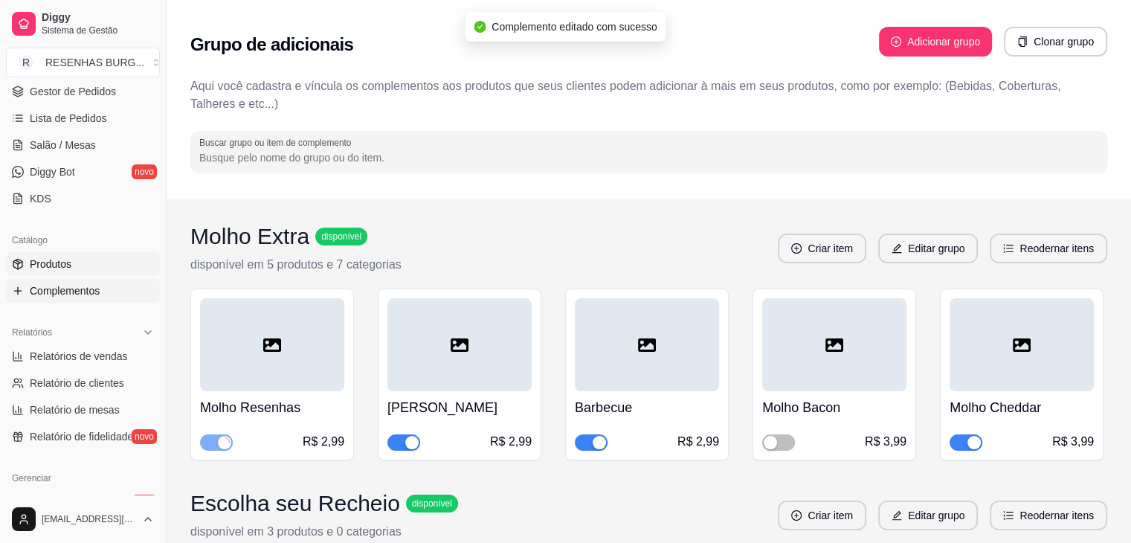
click at [37, 259] on span "Produtos" at bounding box center [51, 263] width 42 height 15
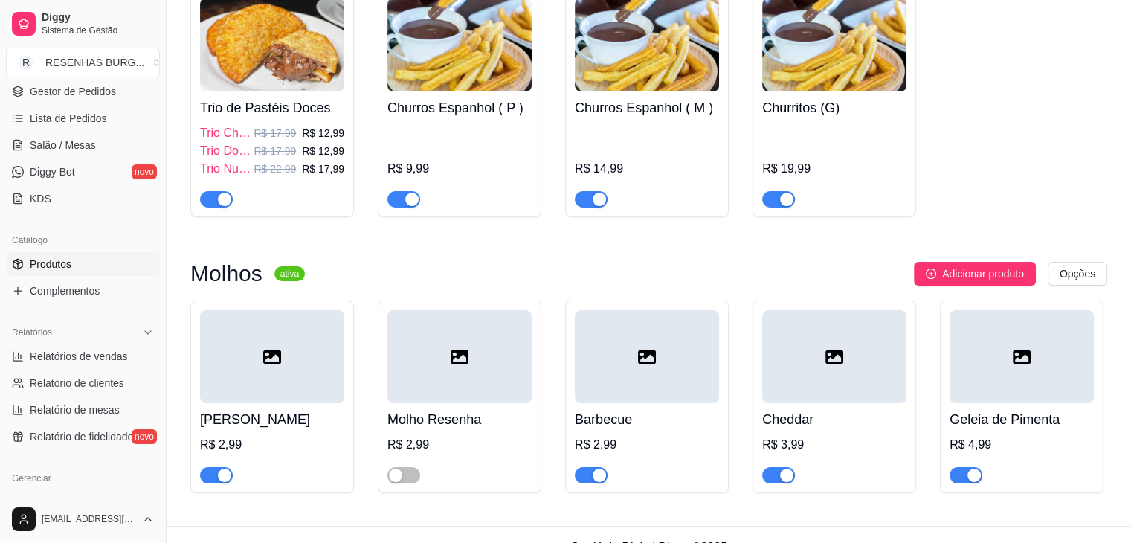
scroll to position [5762, 0]
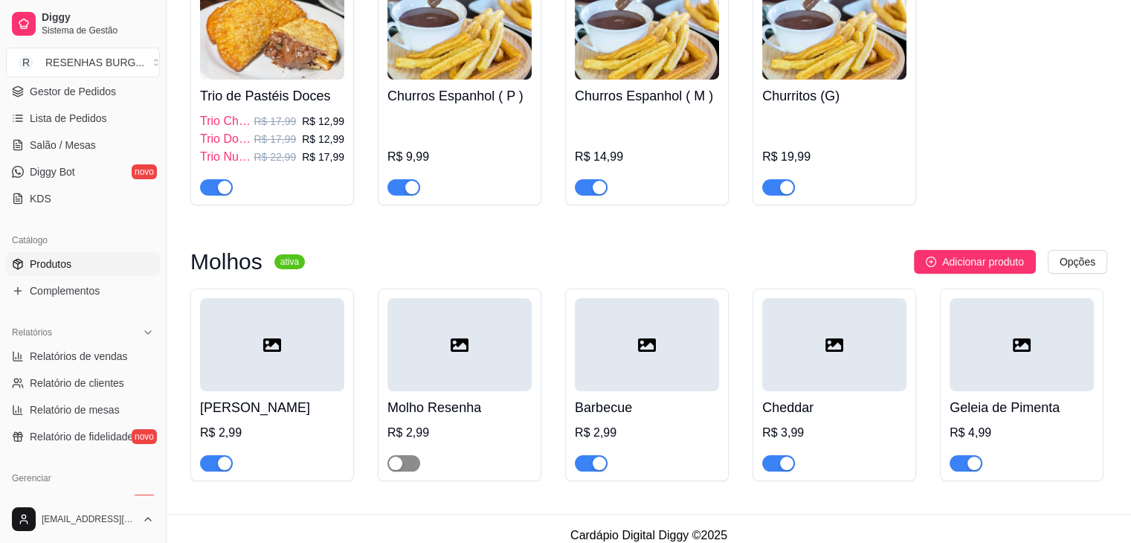
click at [395, 456] on div "button" at bounding box center [395, 462] width 13 height 13
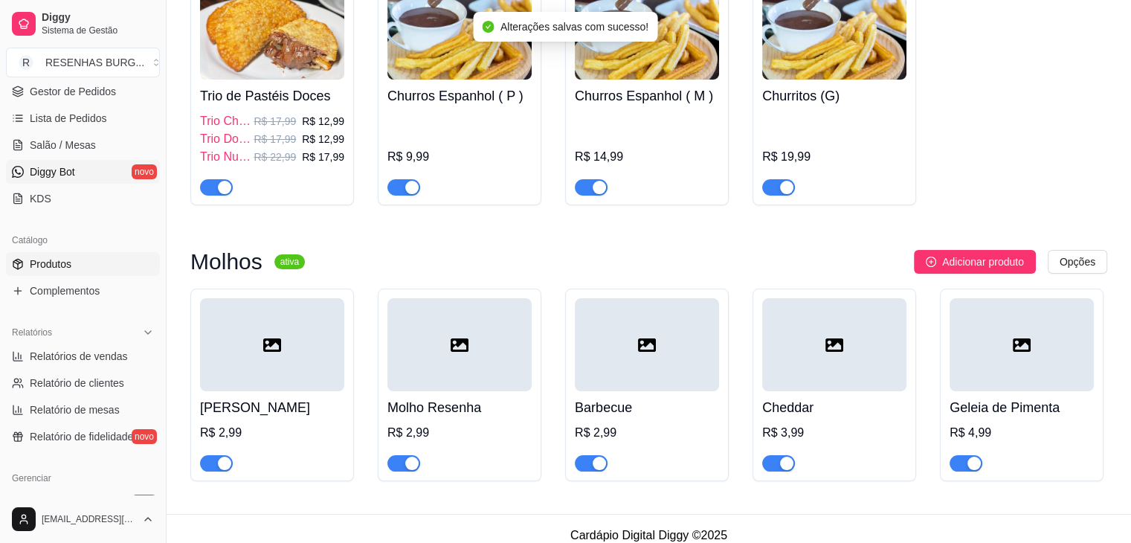
scroll to position [0, 0]
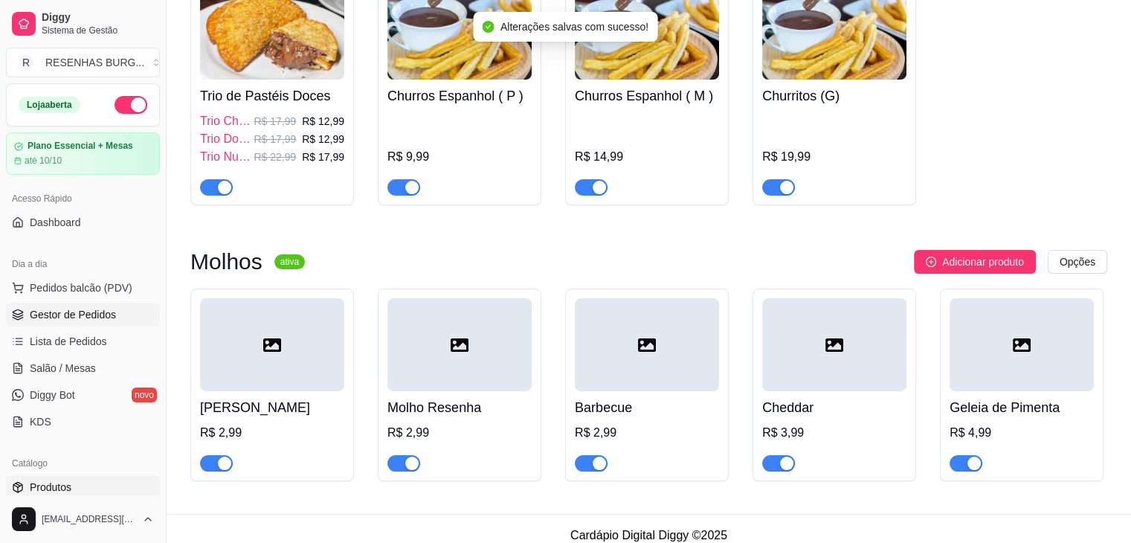
click at [54, 313] on span "Gestor de Pedidos" at bounding box center [73, 314] width 86 height 15
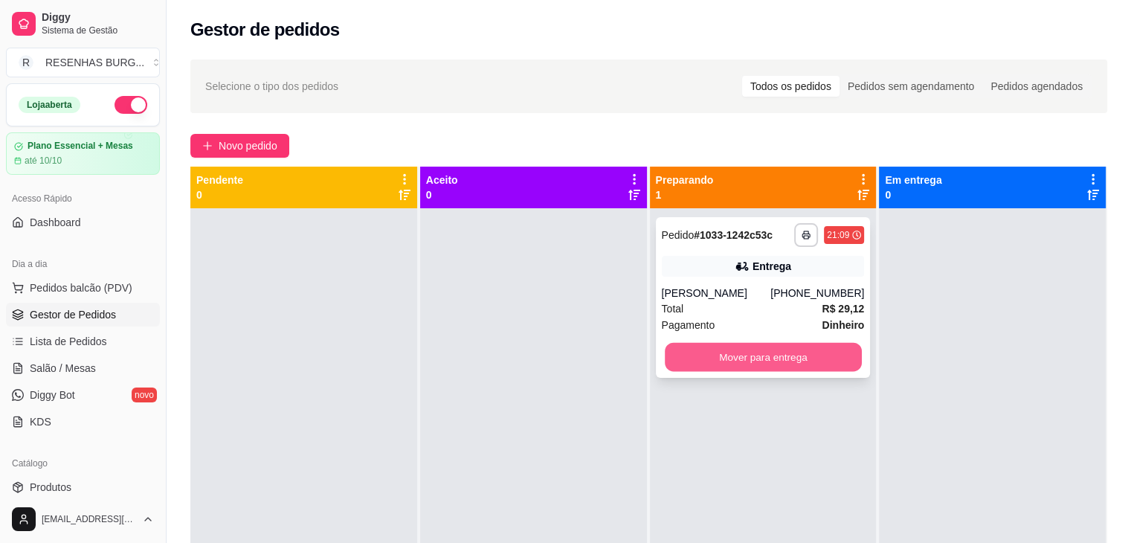
click at [830, 361] on button "Mover para entrega" at bounding box center [763, 357] width 197 height 29
